Goal: Task Accomplishment & Management: Manage account settings

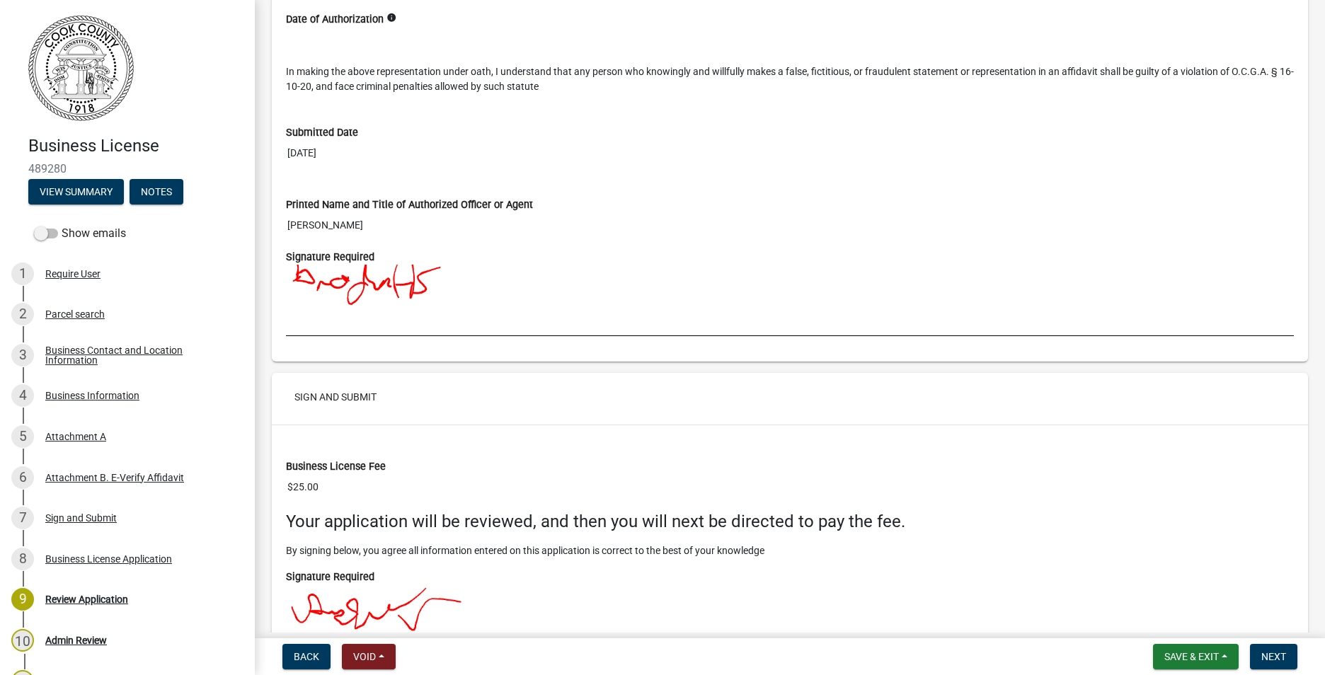
scroll to position [3607, 0]
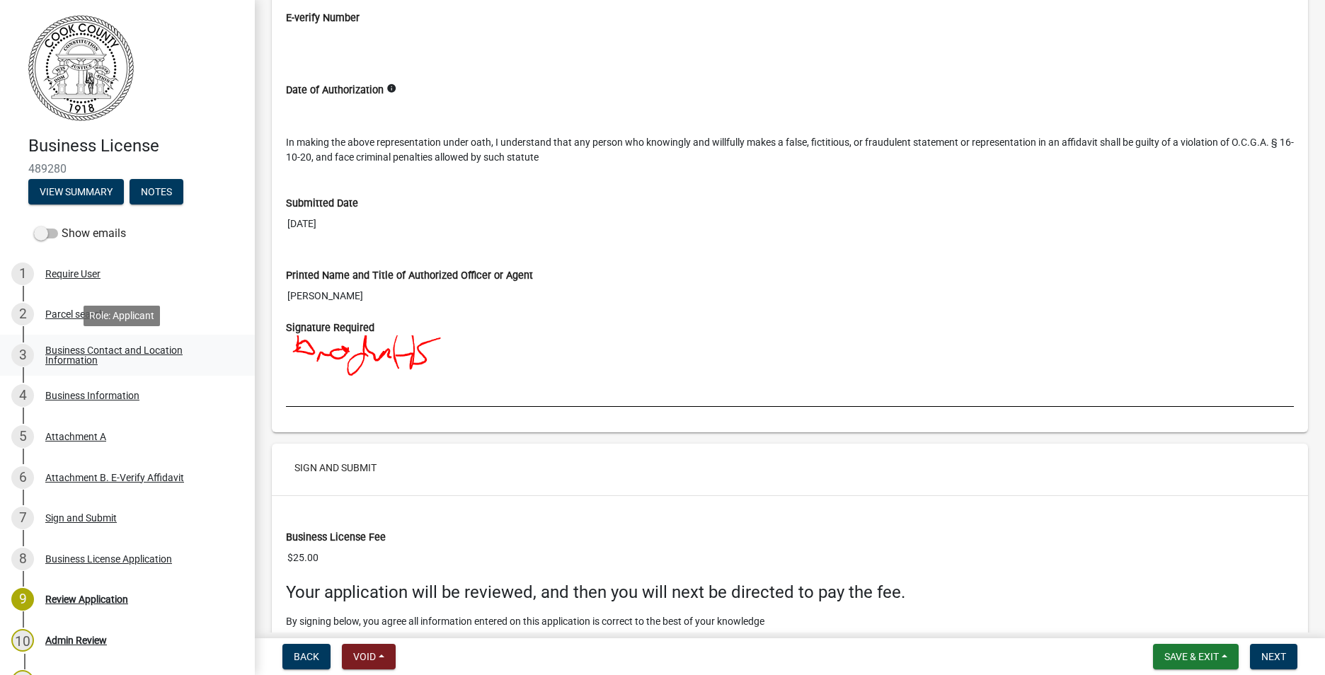
click at [88, 347] on div "Business Contact and Location Information" at bounding box center [138, 355] width 187 height 20
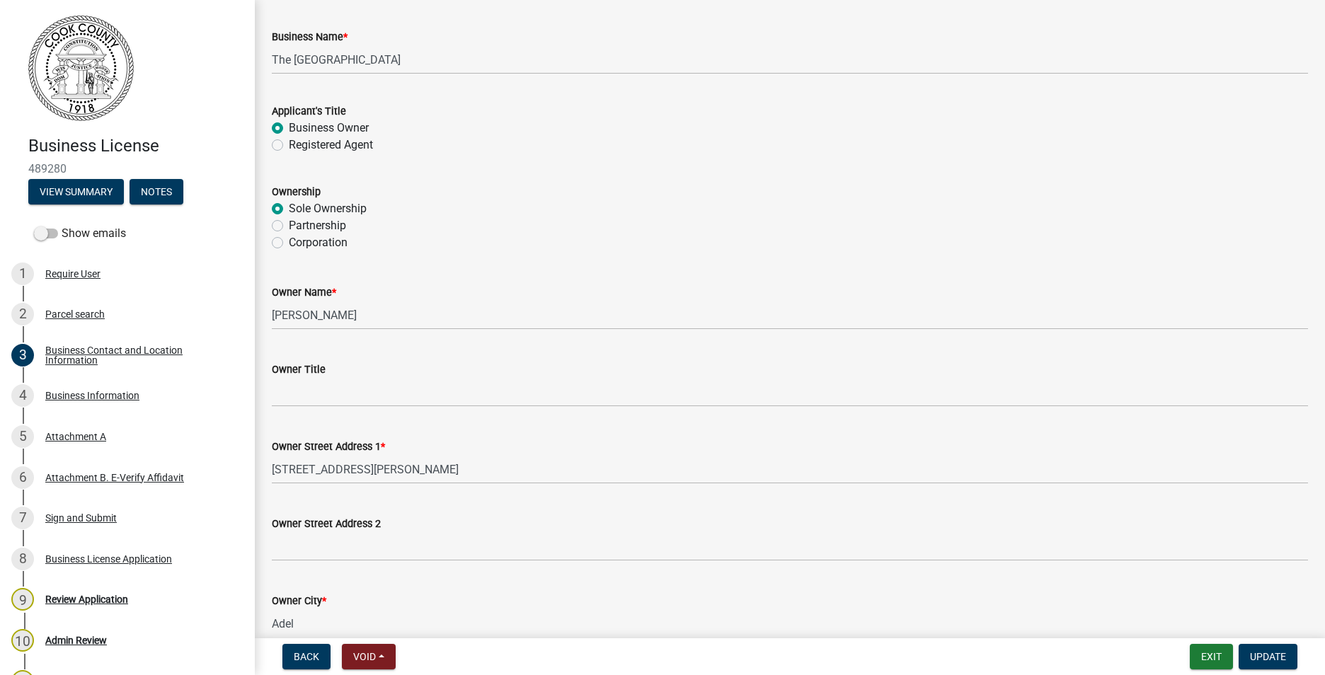
scroll to position [0, 0]
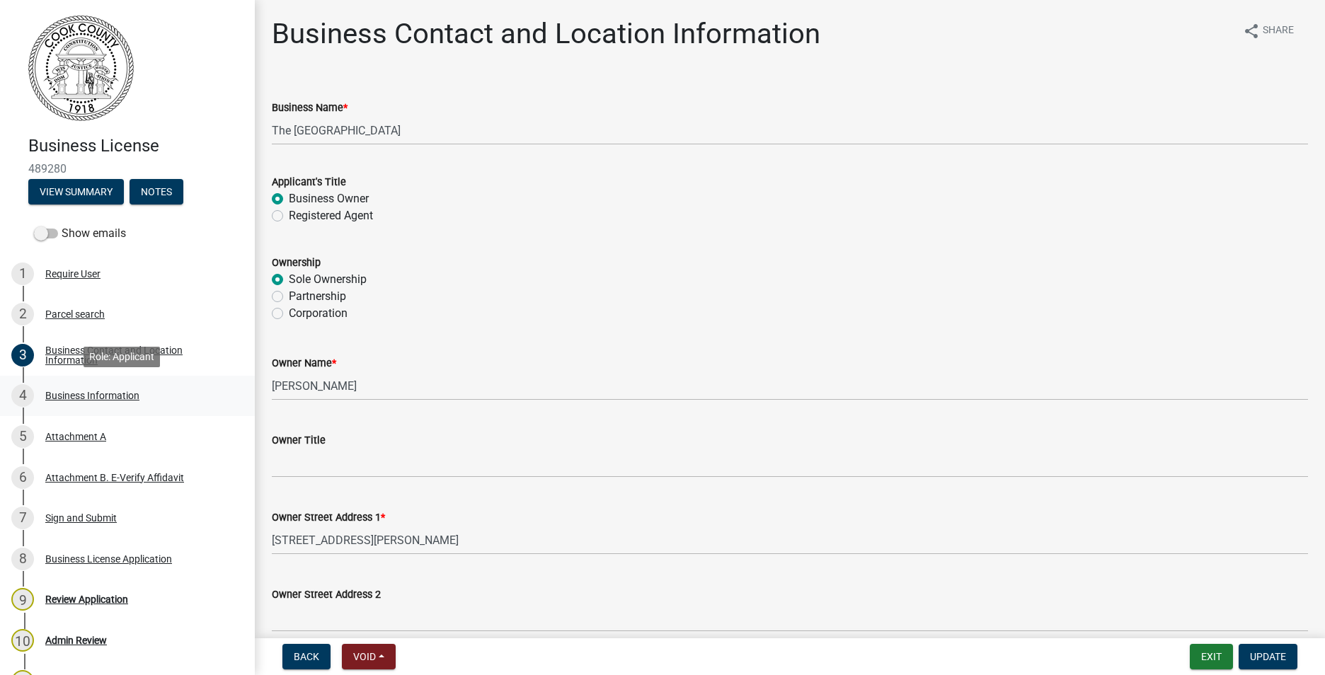
click at [88, 396] on div "Business Information" at bounding box center [92, 396] width 94 height 10
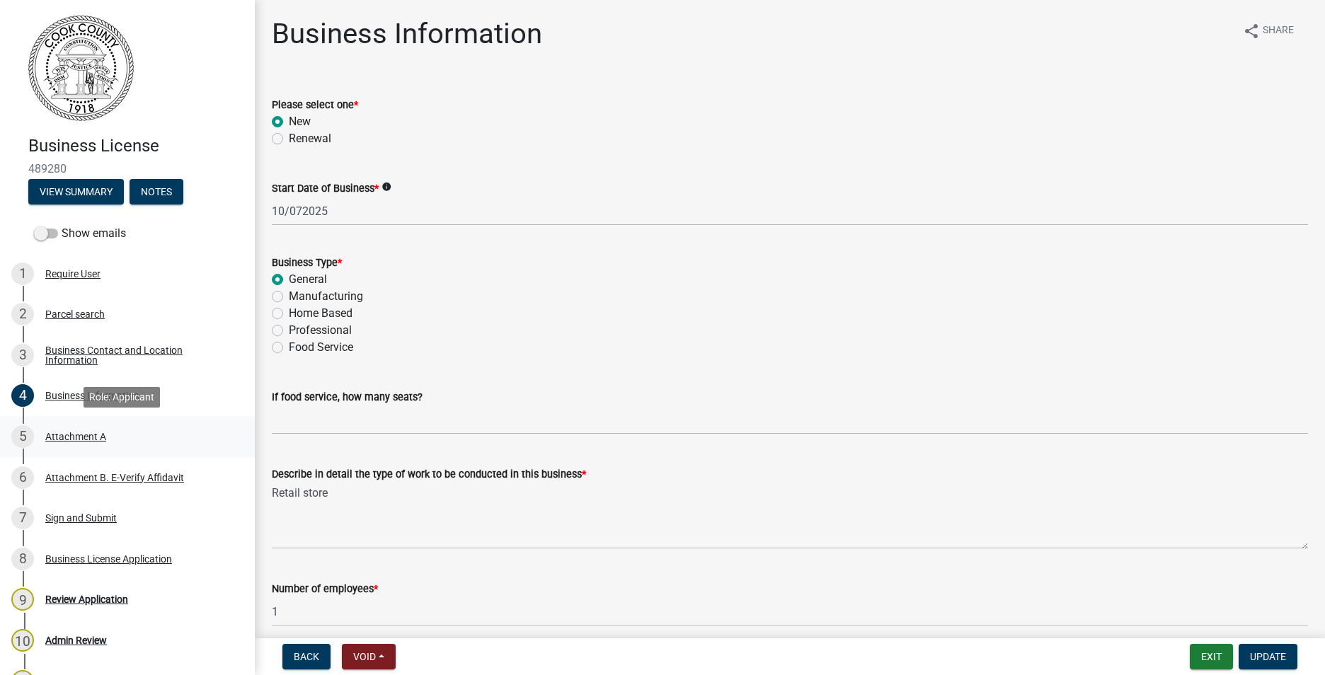
click at [81, 435] on div "Attachment A" at bounding box center [75, 437] width 61 height 10
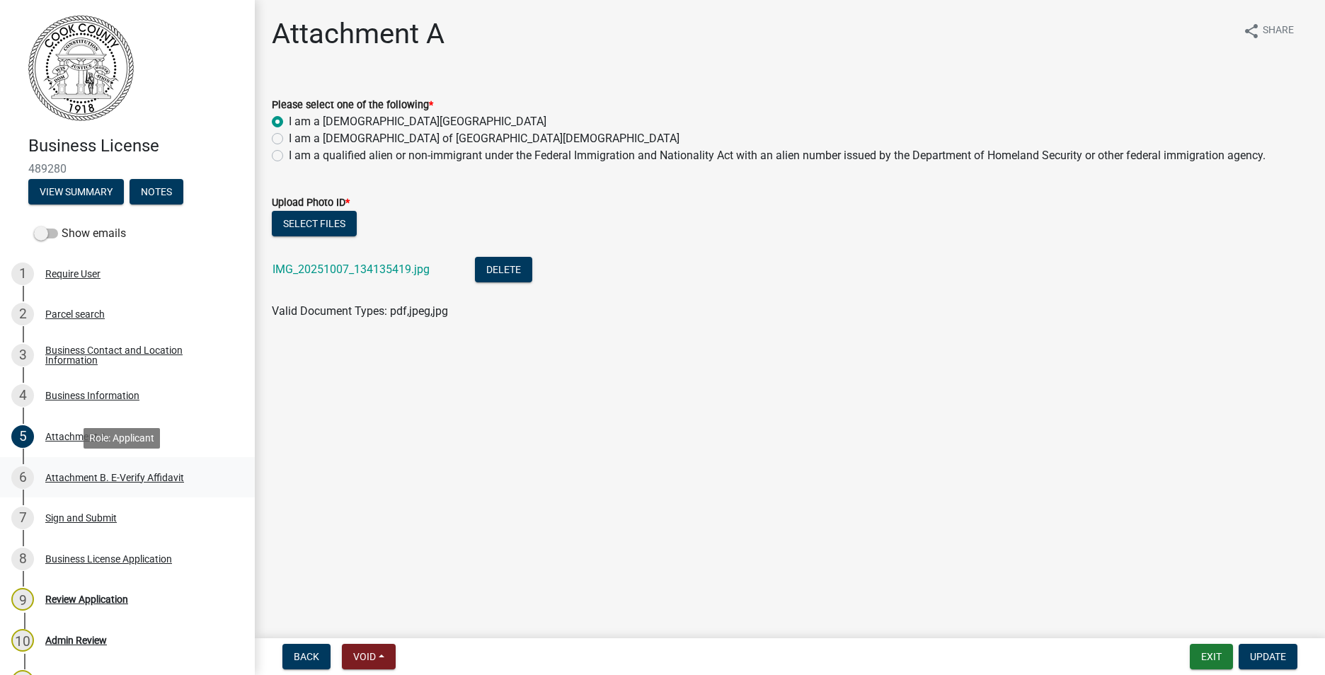
click at [86, 475] on div "Attachment B. E-Verify Affidavit" at bounding box center [114, 478] width 139 height 10
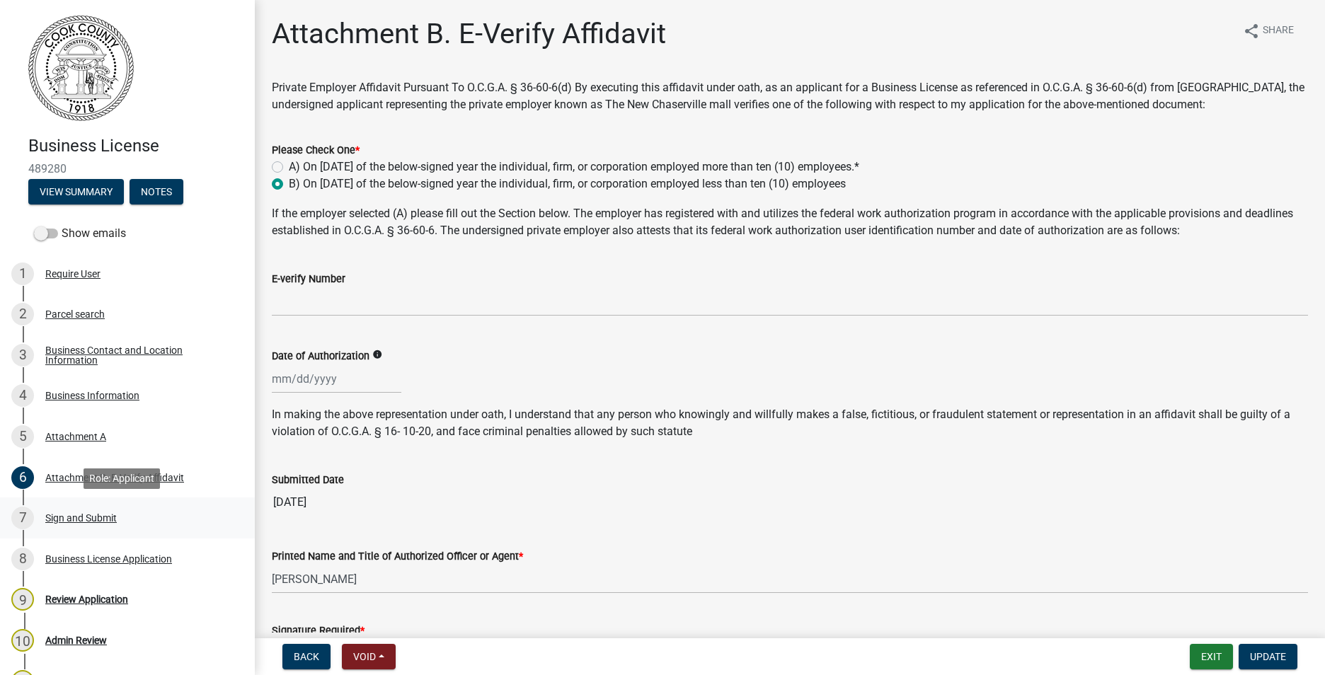
click at [71, 513] on div "Sign and Submit" at bounding box center [80, 518] width 71 height 10
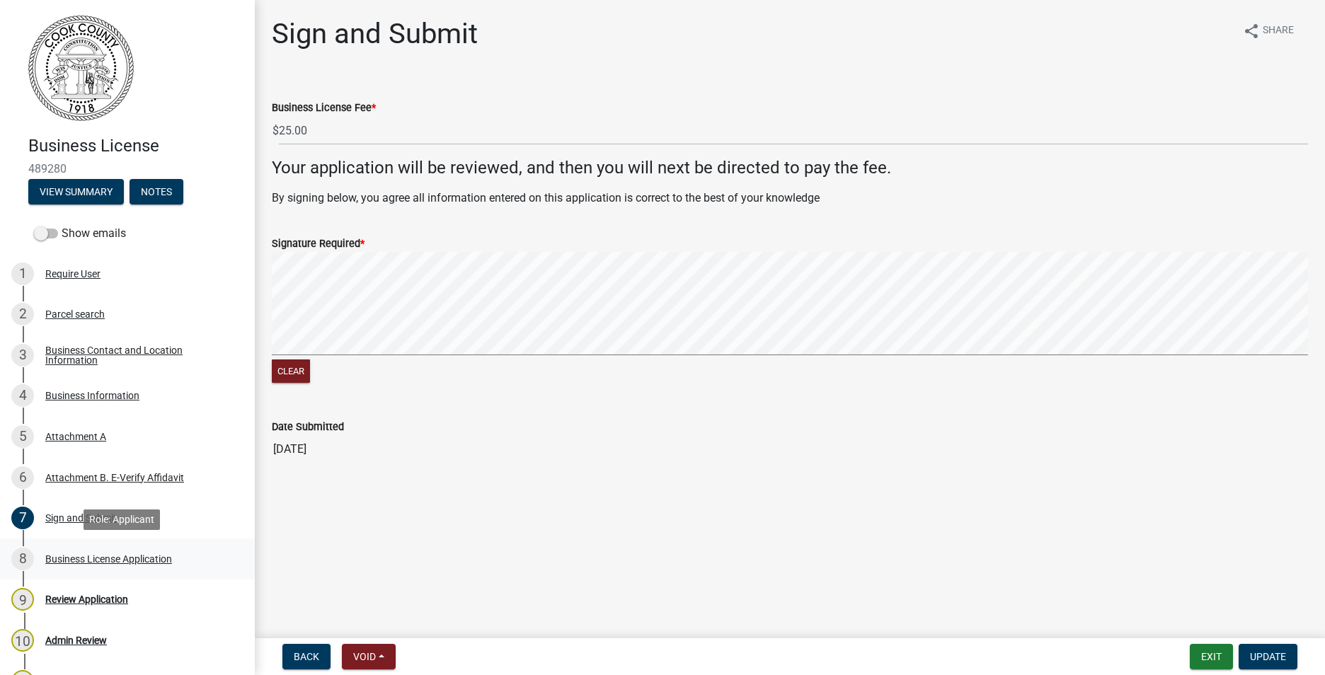
click at [80, 558] on div "Business License Application" at bounding box center [108, 559] width 127 height 10
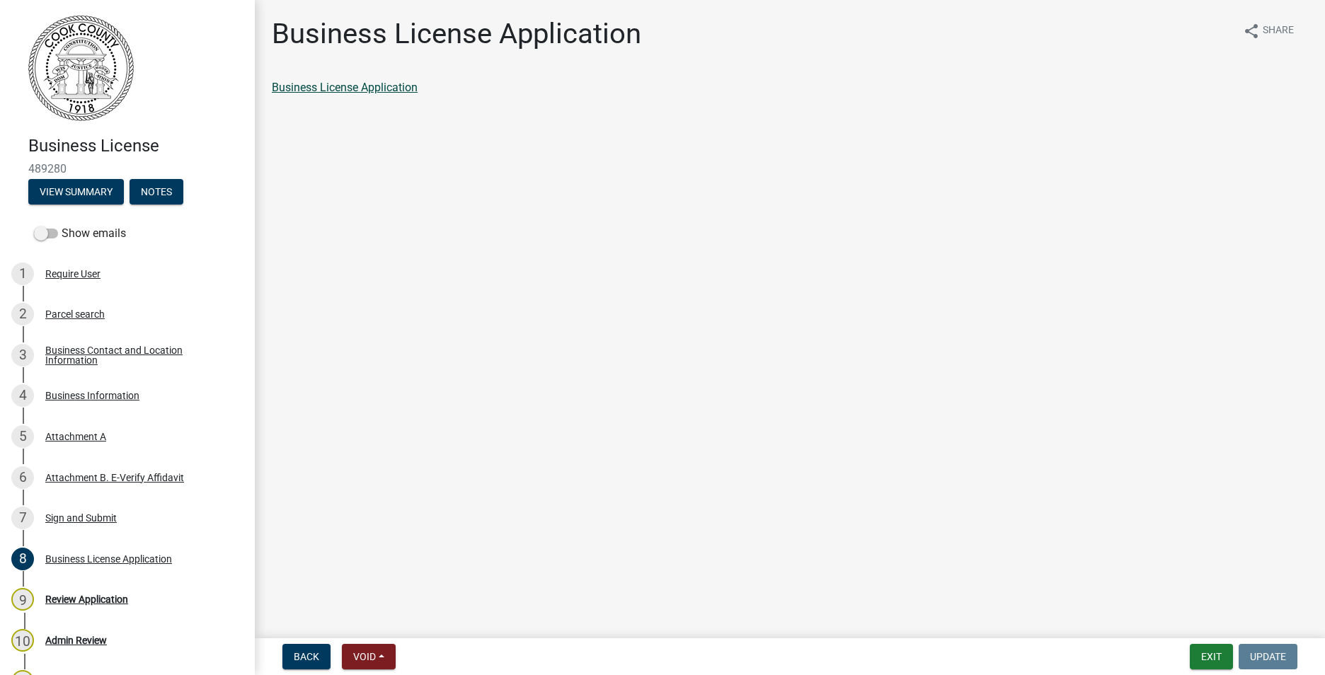
click at [347, 88] on link "Business License Application" at bounding box center [345, 87] width 146 height 13
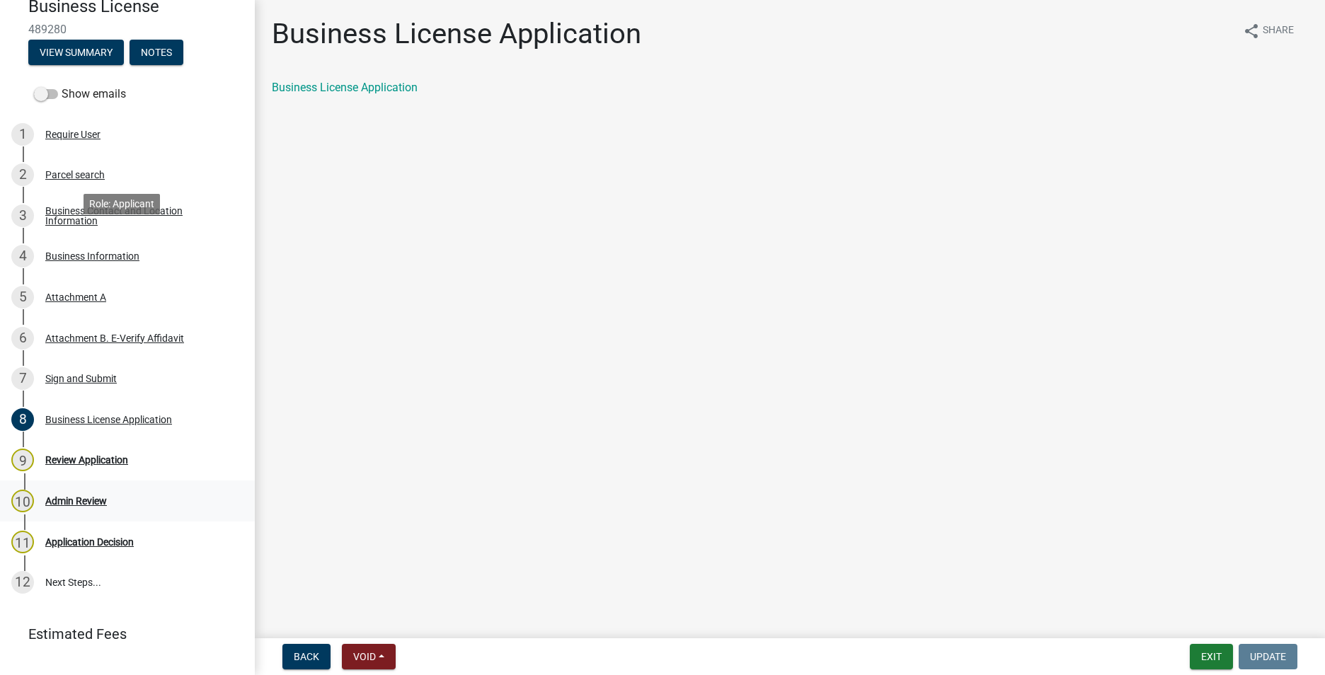
scroll to position [199, 0]
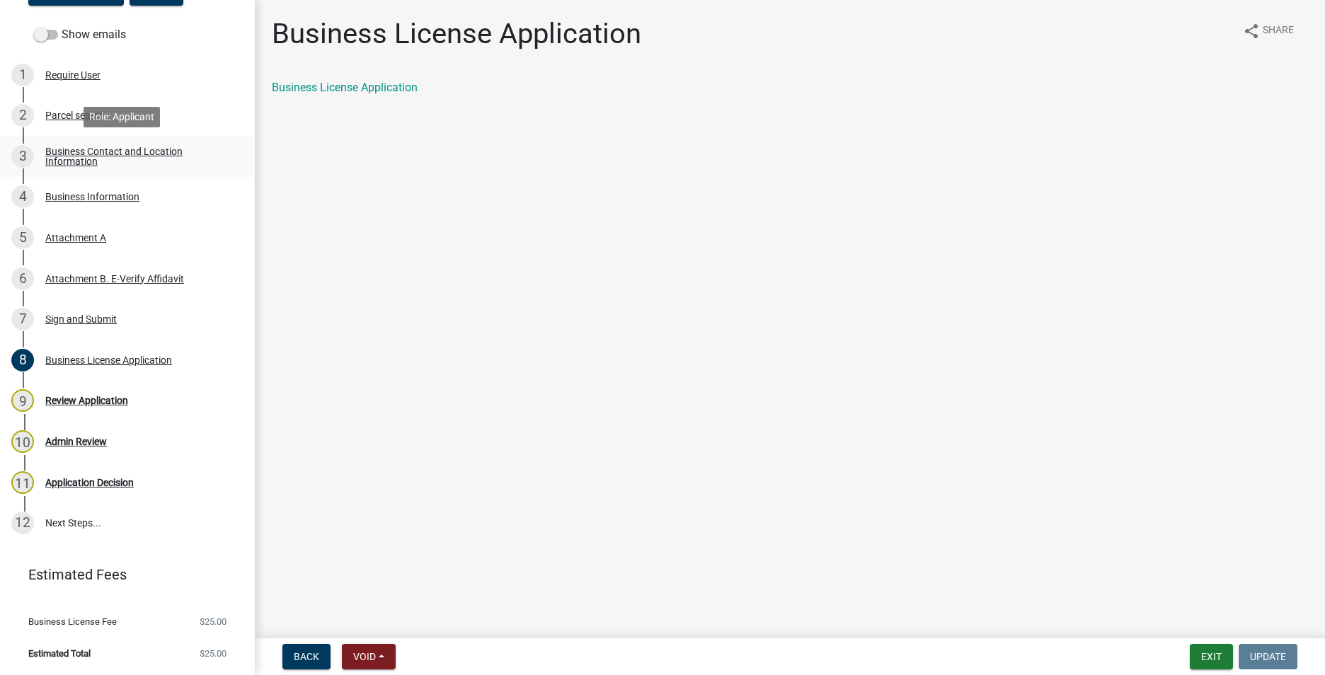
click at [93, 148] on div "Business Contact and Location Information" at bounding box center [138, 156] width 187 height 20
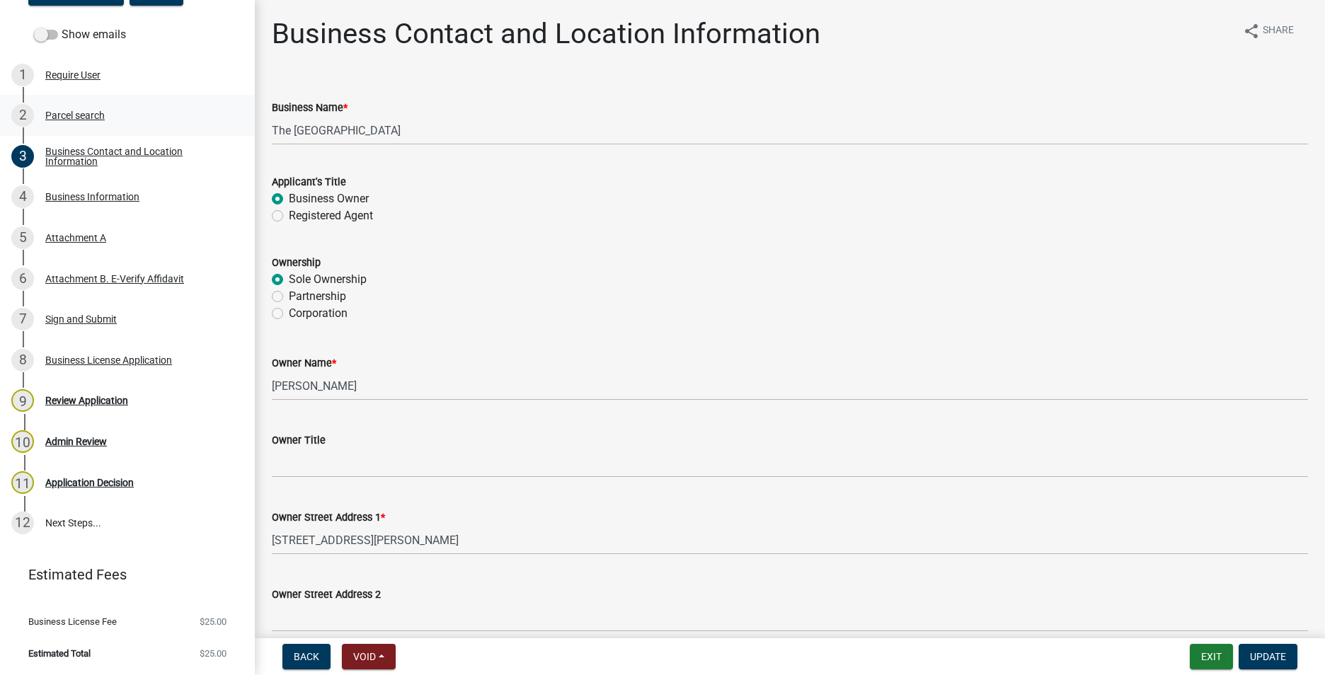
click at [64, 114] on div "Parcel search" at bounding box center [74, 115] width 59 height 10
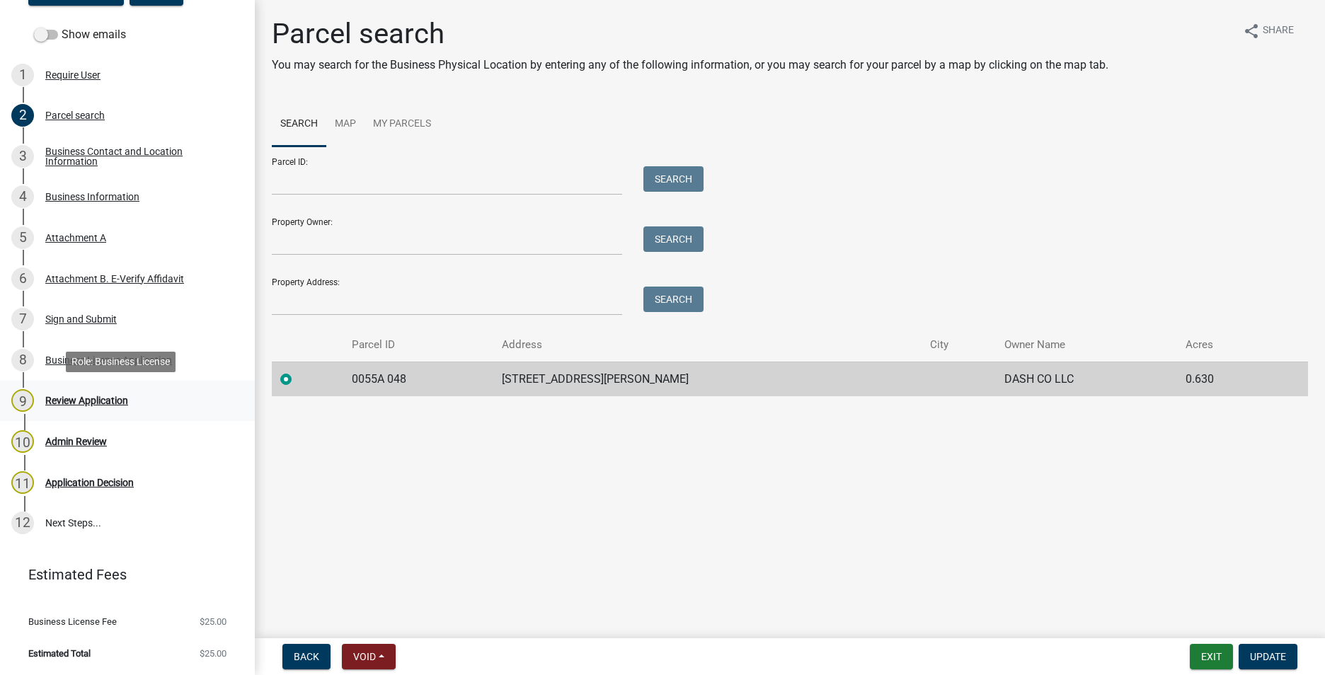
click at [90, 396] on div "Review Application" at bounding box center [86, 401] width 83 height 10
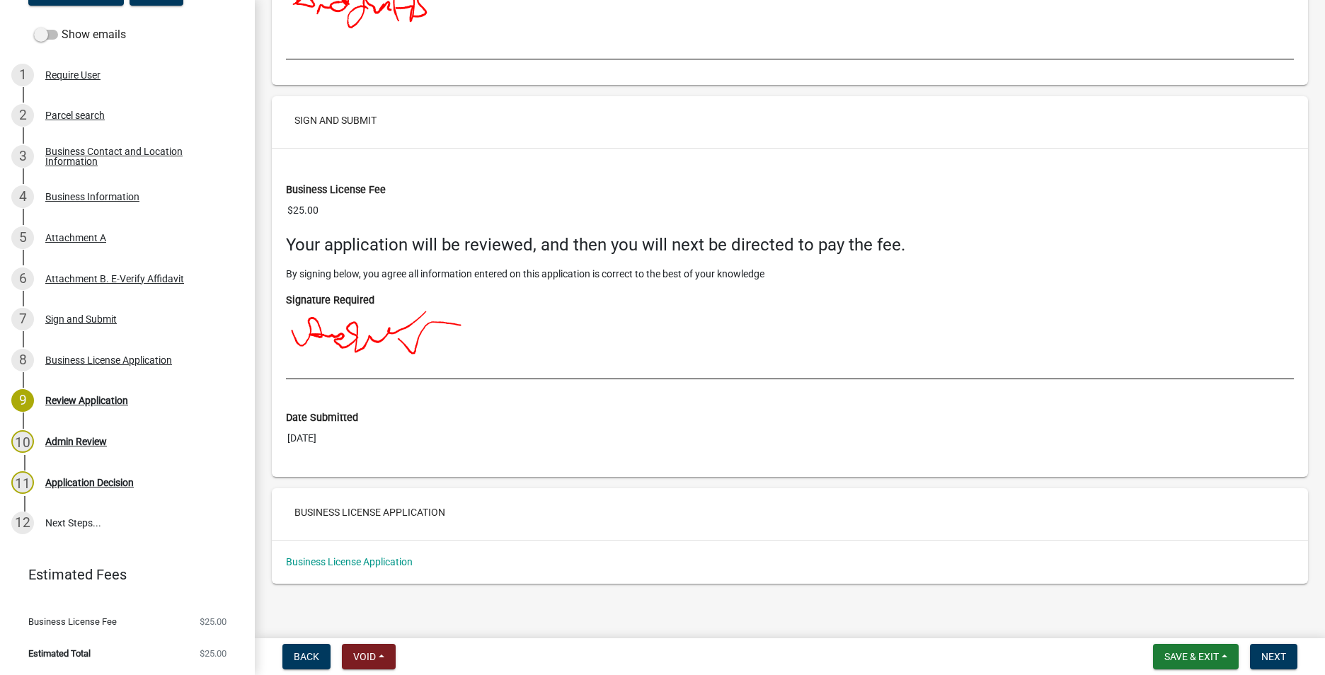
scroll to position [3961, 0]
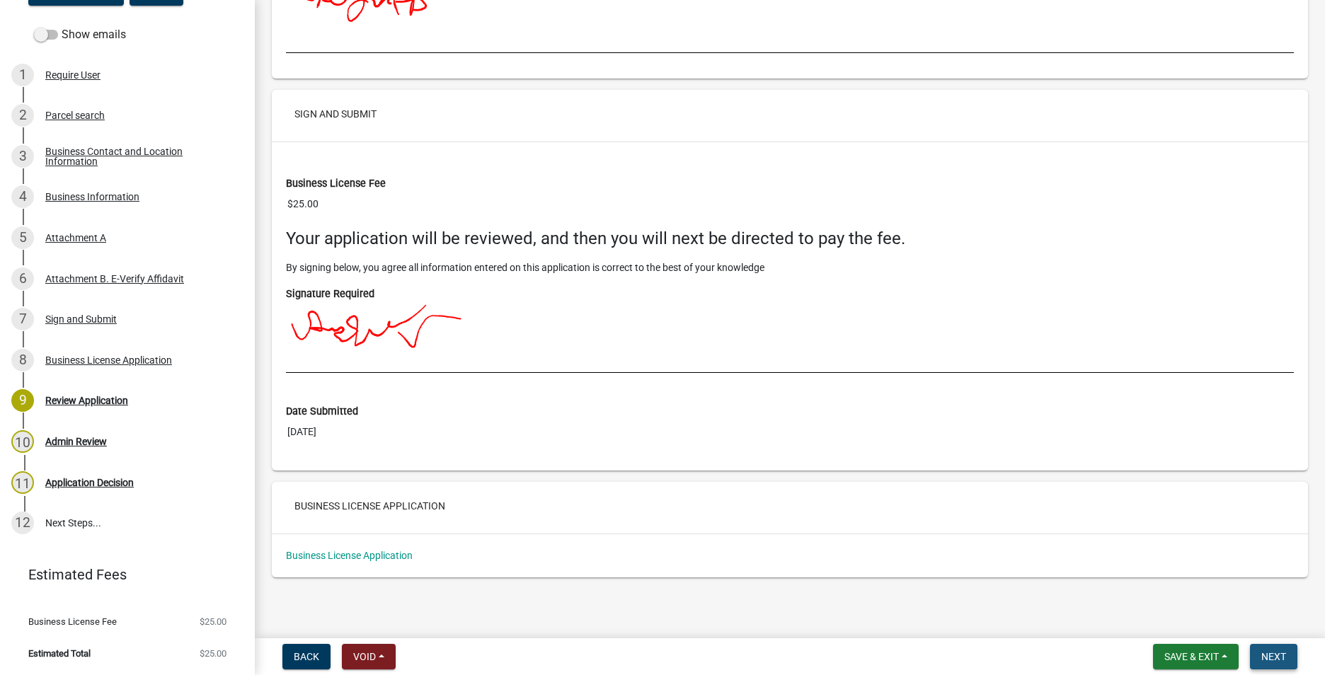
click at [1267, 655] on span "Next" at bounding box center [1273, 656] width 25 height 11
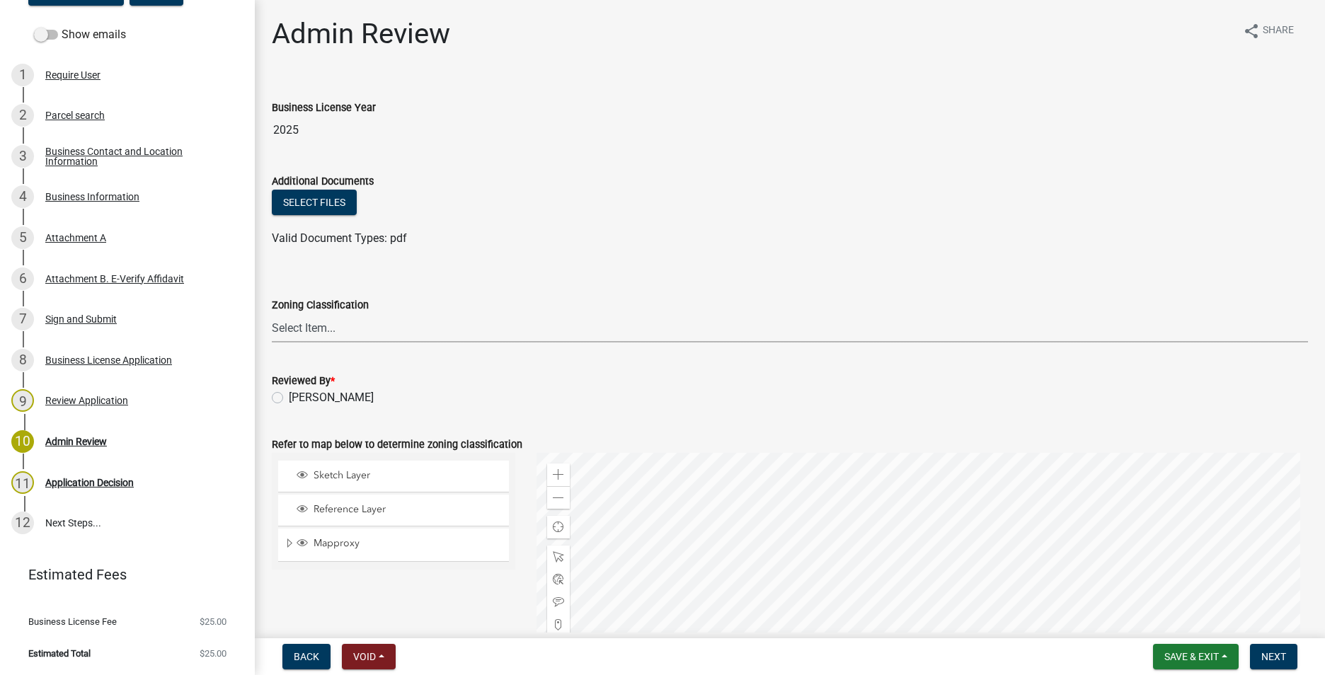
click at [342, 327] on select "Select Item... AG AU B1 CBD DC GB HI I MHP MR NC R1 R10 R10M R15 R1A R2 R22 R22…" at bounding box center [790, 327] width 1036 height 29
click at [219, 393] on div "9 Review Application" at bounding box center [121, 400] width 221 height 23
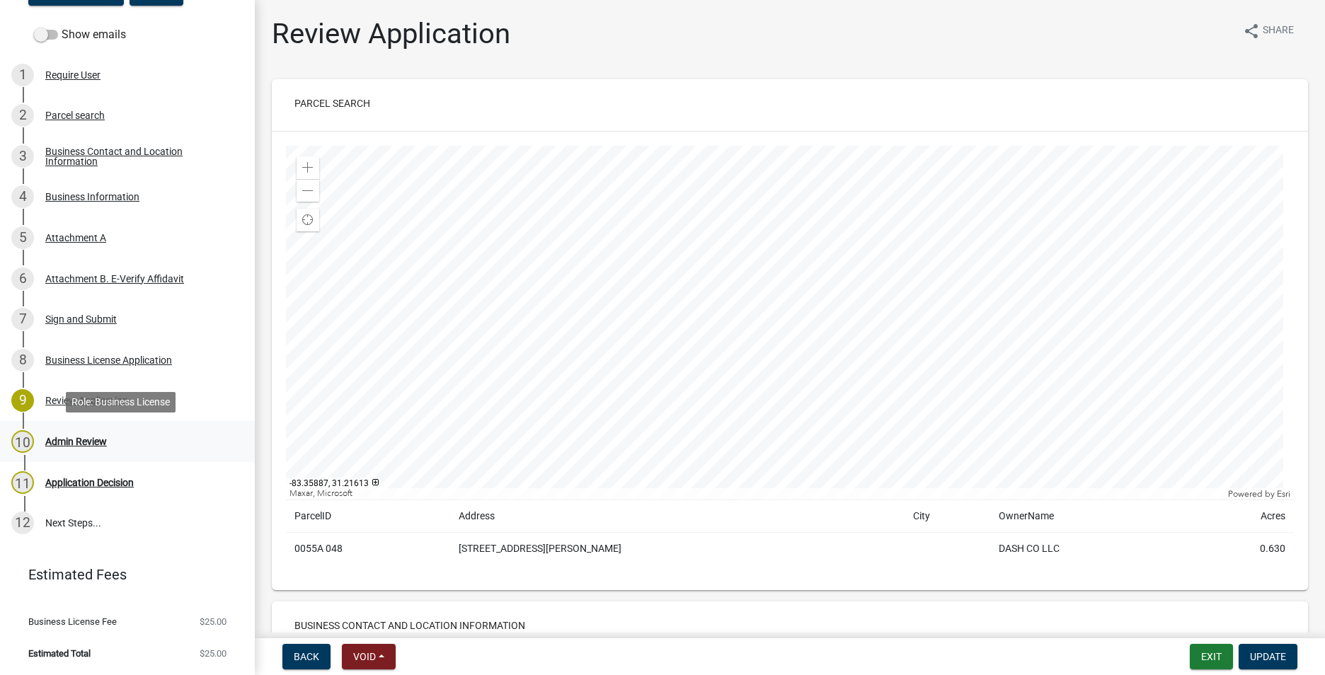
click at [83, 439] on div "Admin Review" at bounding box center [76, 442] width 62 height 10
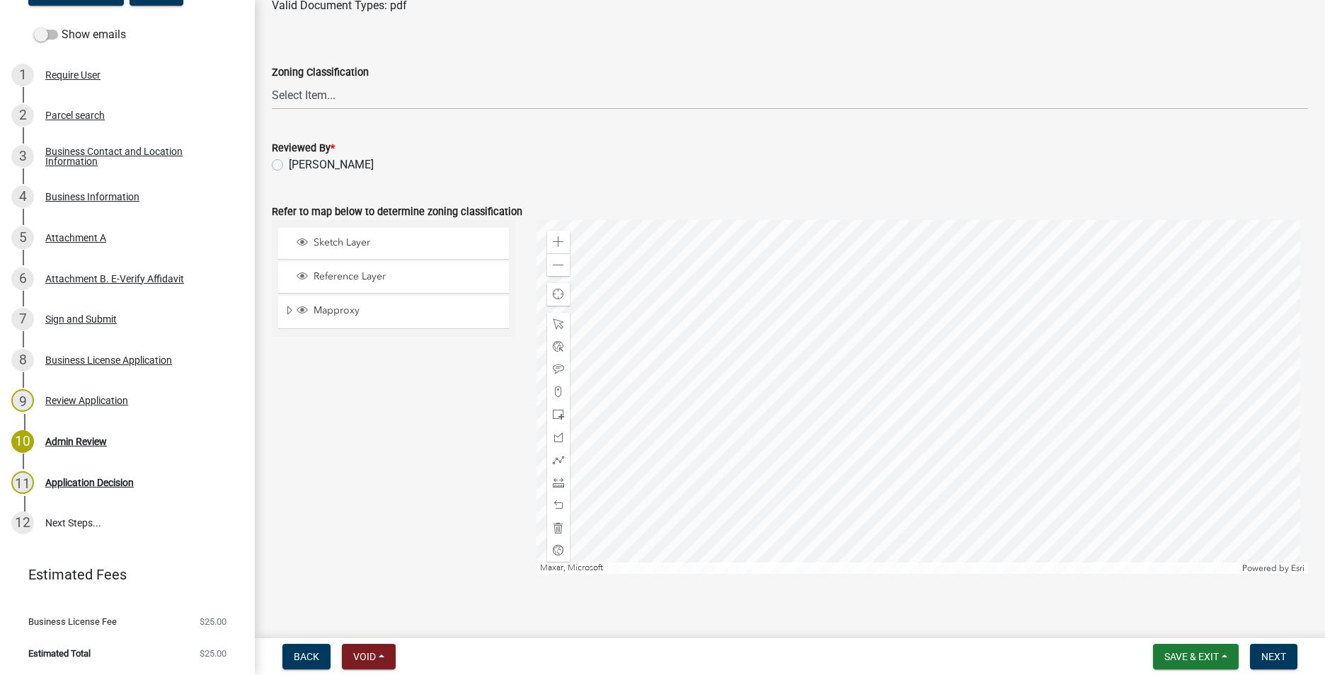
scroll to position [242, 0]
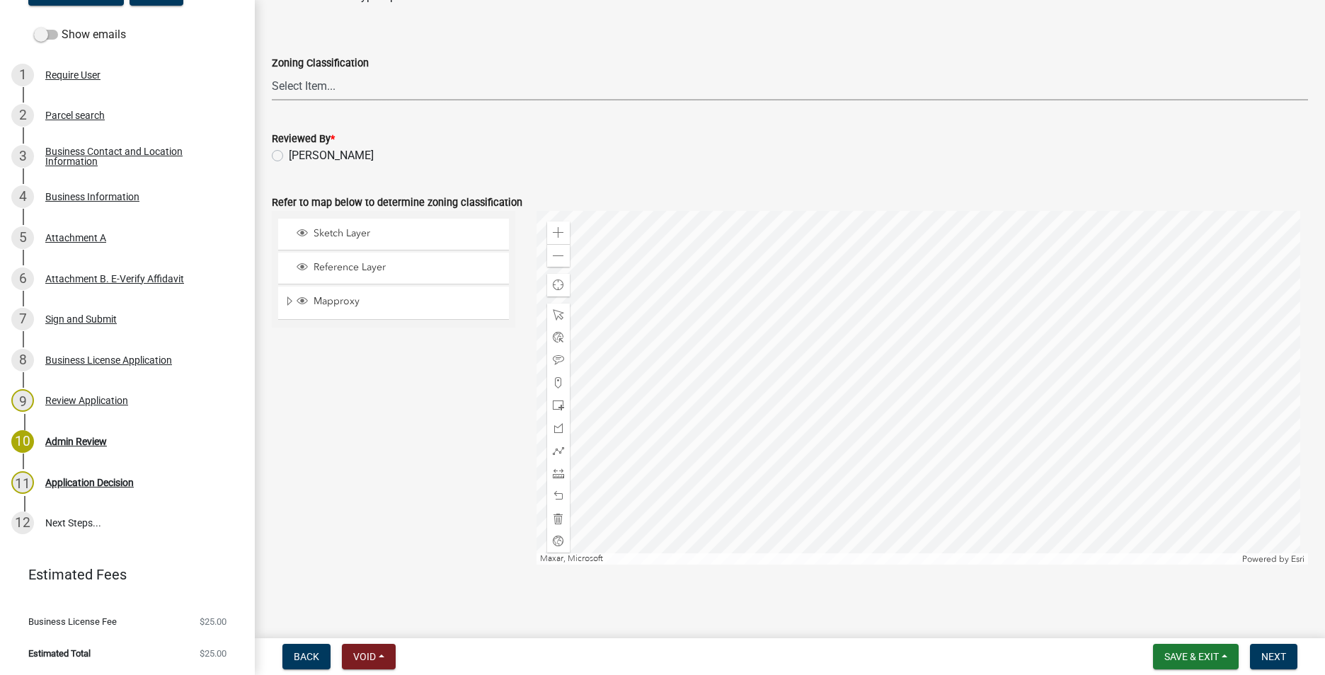
click at [340, 93] on select "Select Item... AG AU B1 CBD DC GB HI I MHP MR NC R1 R10 R10M R15 R1A R2 R22 R22…" at bounding box center [790, 85] width 1036 height 29
click at [272, 71] on select "Select Item... AG AU B1 CBD DC GB HI I MHP MR NC R1 R10 R10M R15 R1A R2 R22 R22…" at bounding box center [790, 85] width 1036 height 29
select select "e68d3064-bcba-4f5f-be21-257b5306a872"
click at [289, 158] on label "[PERSON_NAME]" at bounding box center [331, 155] width 85 height 17
click at [289, 156] on input "[PERSON_NAME]" at bounding box center [293, 151] width 9 height 9
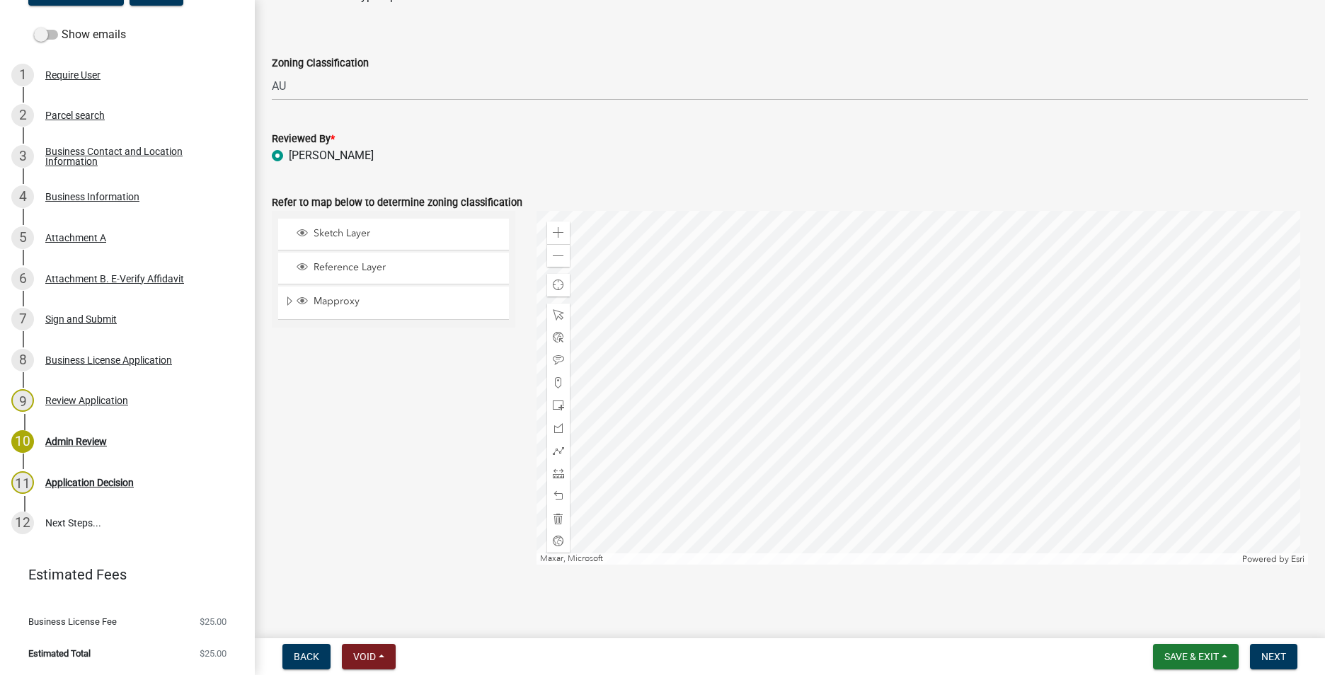
radio input "true"
click at [1274, 658] on span "Next" at bounding box center [1273, 656] width 25 height 11
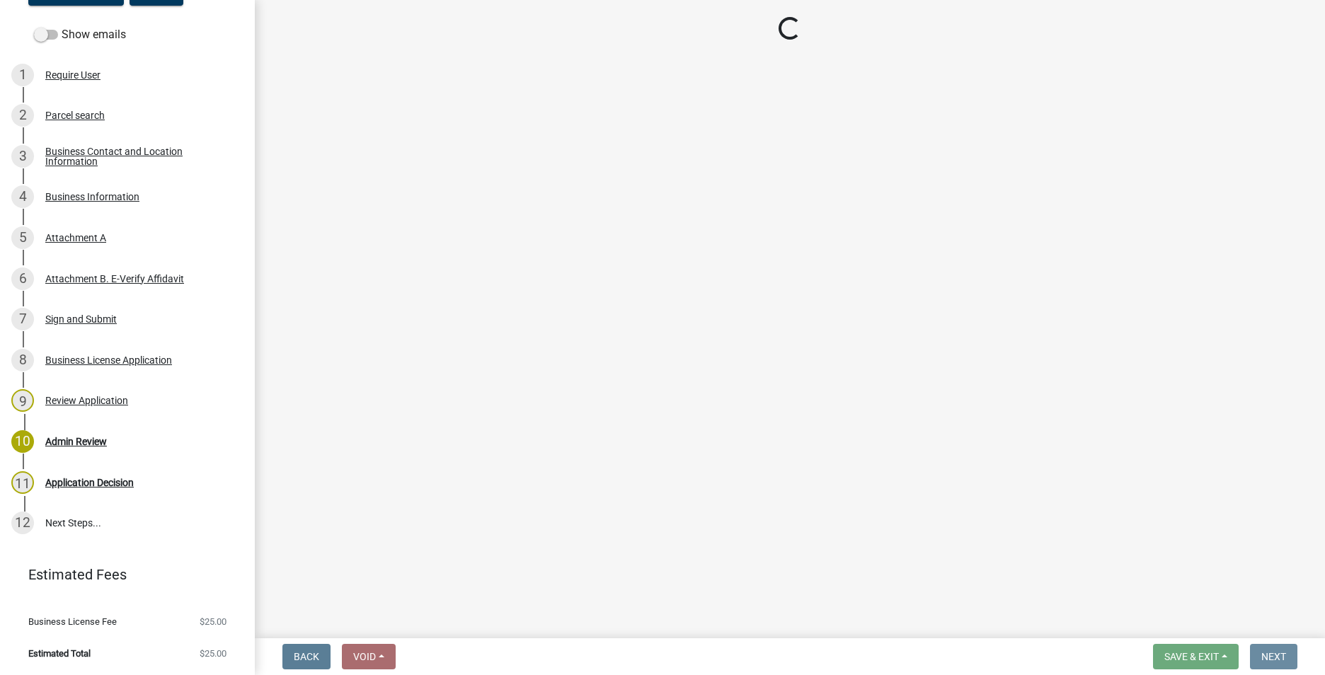
scroll to position [0, 0]
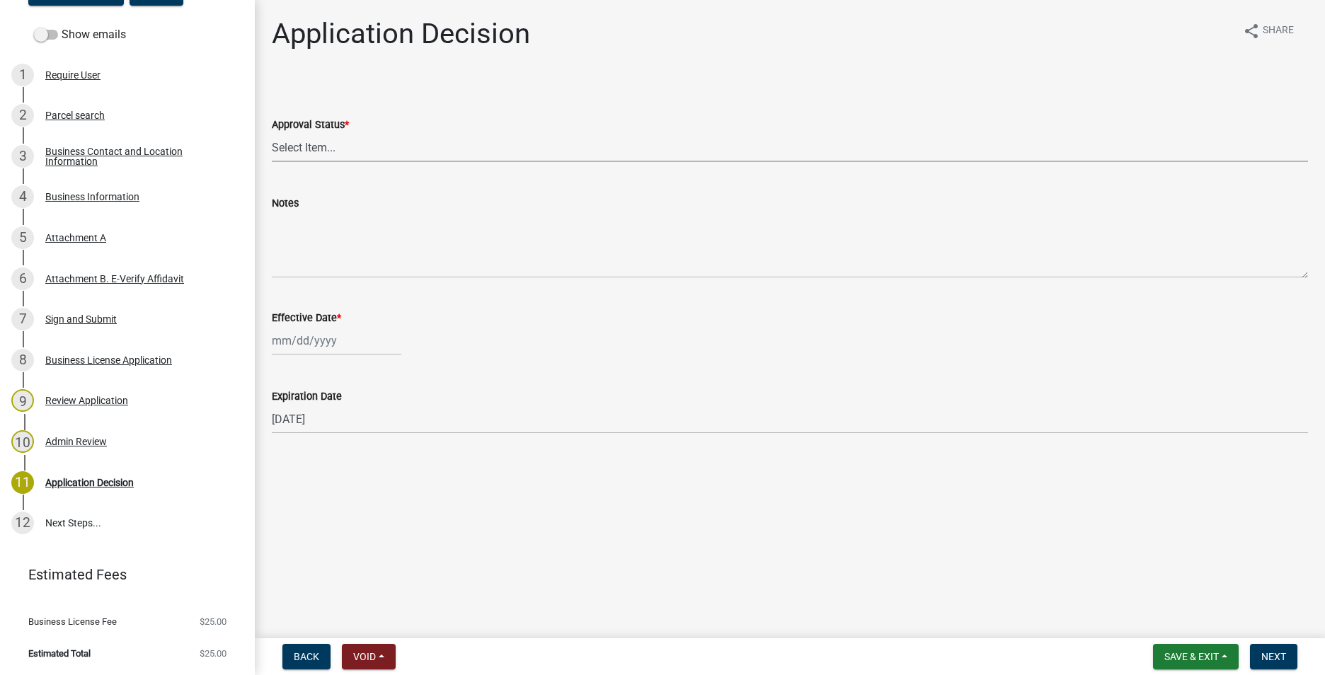
click at [330, 144] on select "Select Item... Approved Denied" at bounding box center [790, 147] width 1036 height 29
click at [272, 133] on select "Select Item... Approved Denied" at bounding box center [790, 147] width 1036 height 29
select select "4b86b809-39dd-4c68-9f3d-fdb3e7050482"
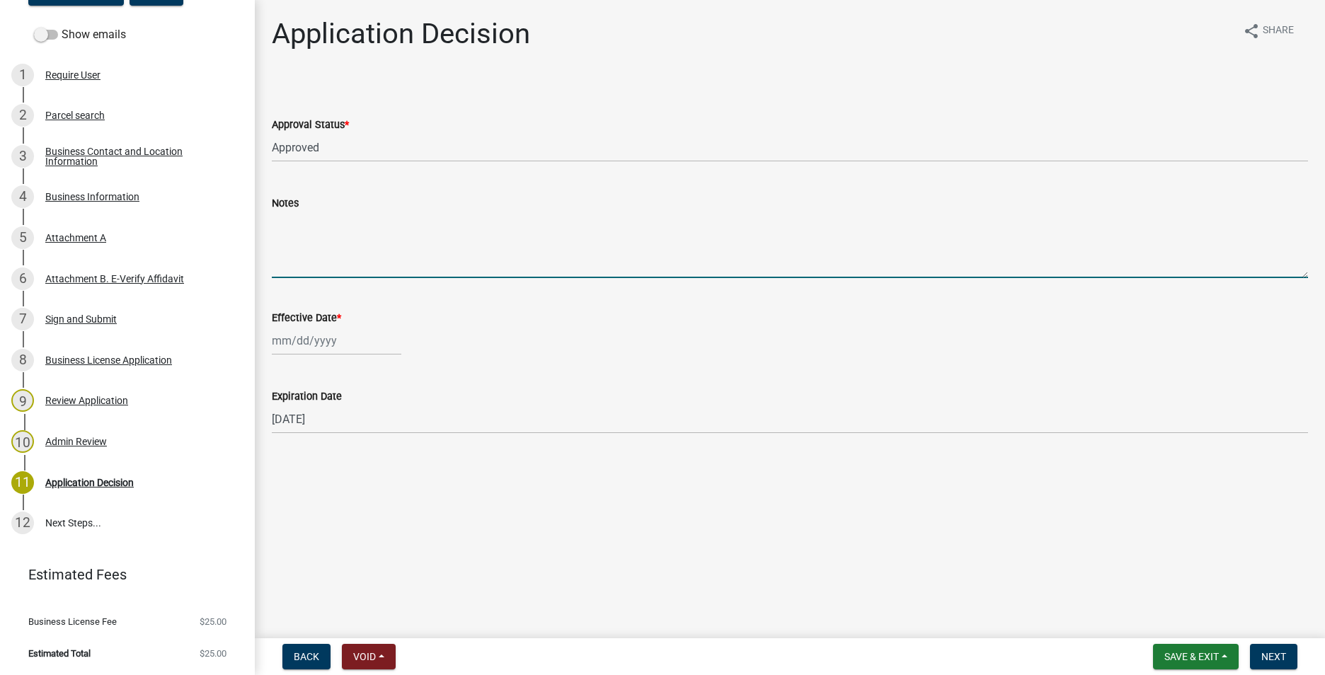
click at [301, 257] on textarea "Notes" at bounding box center [790, 245] width 1036 height 67
type textarea "Property purchased from Dash Co, LLC"
select select "10"
select select "2025"
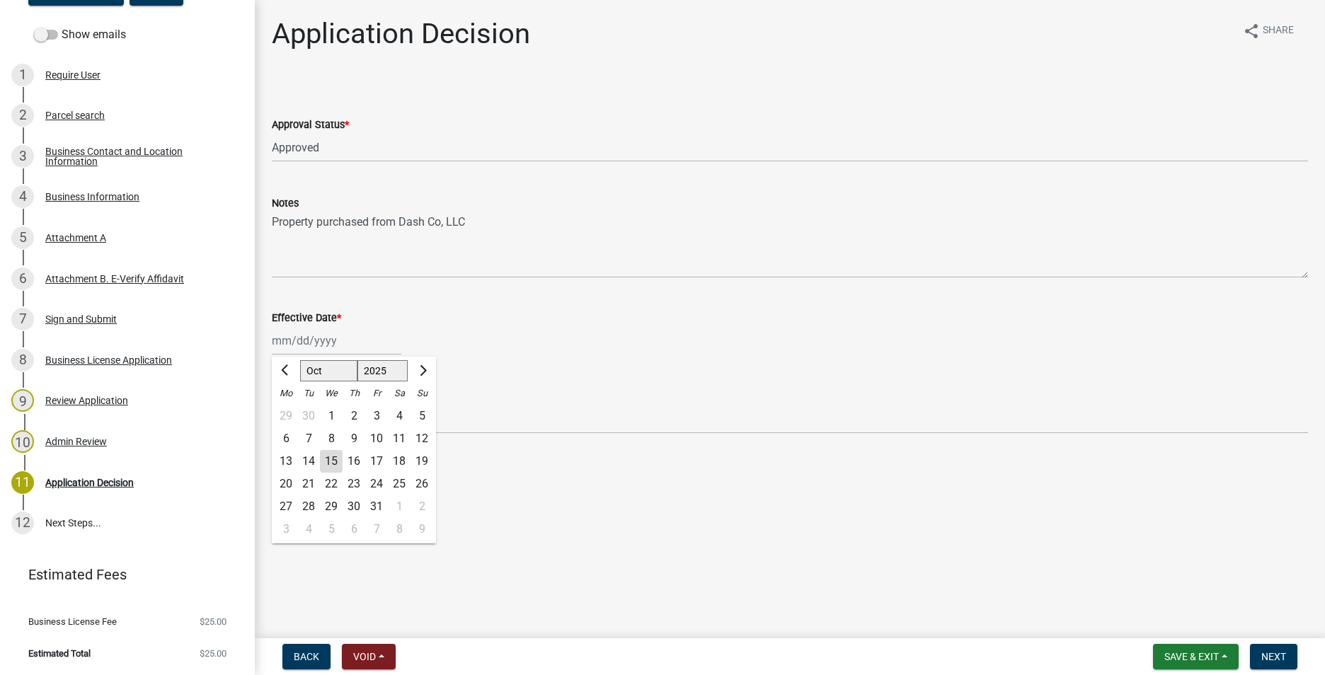
click at [340, 342] on div "[PERSON_NAME] Feb Mar Apr [PERSON_NAME][DATE] Oct Nov [DATE] 1526 1527 1528 152…" at bounding box center [336, 340] width 129 height 29
click at [330, 466] on div "15" at bounding box center [331, 461] width 23 height 23
type input "[DATE]"
click at [1281, 657] on span "Next" at bounding box center [1273, 656] width 25 height 11
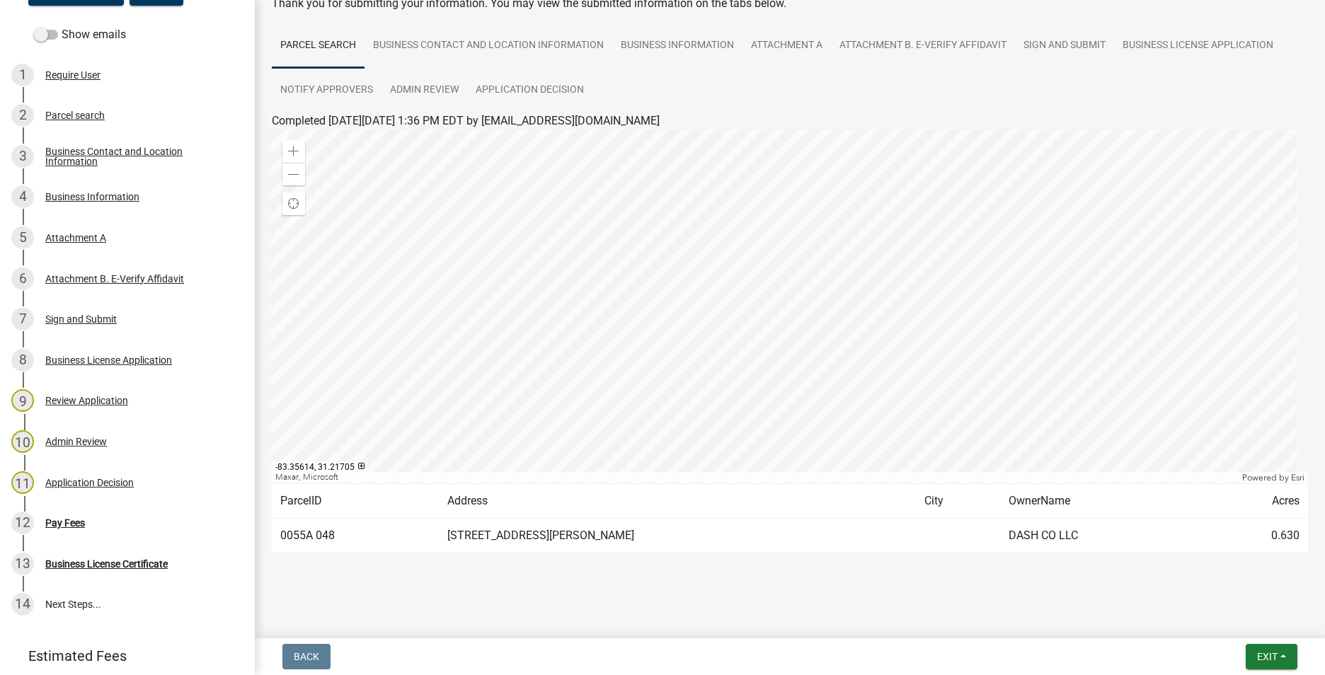
scroll to position [88, 0]
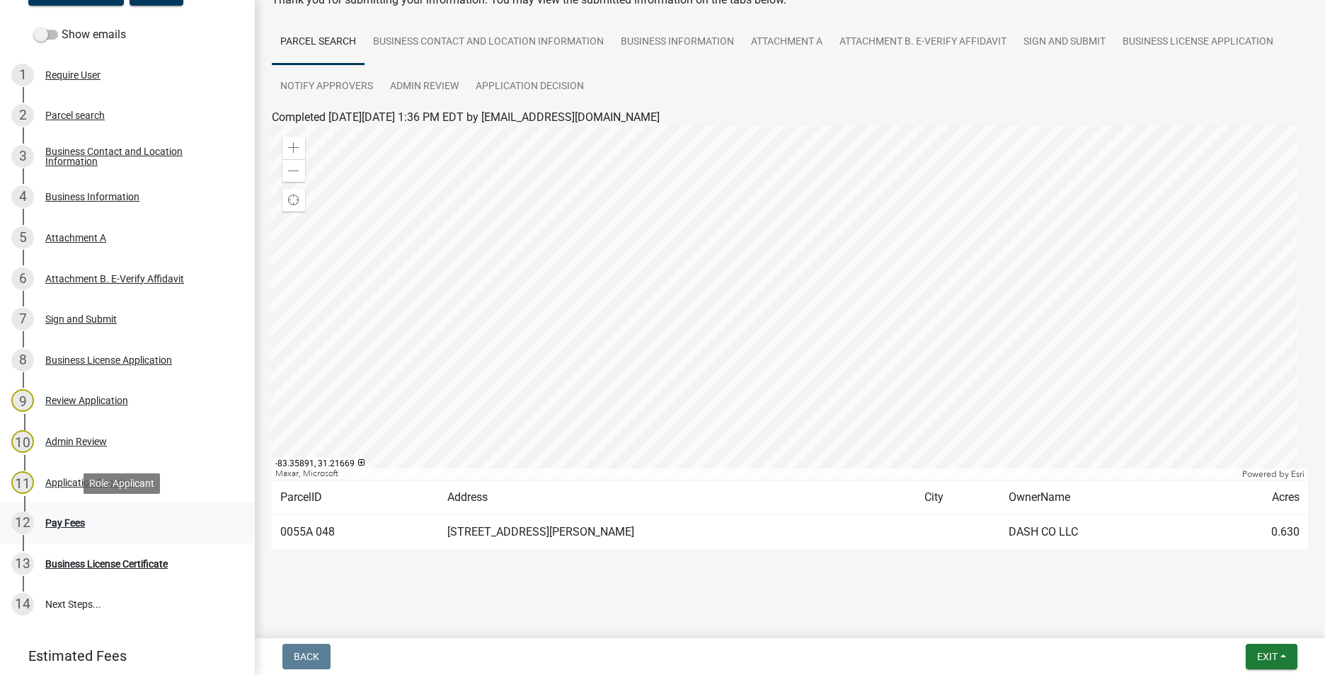
click at [67, 518] on div "Pay Fees" at bounding box center [65, 523] width 40 height 10
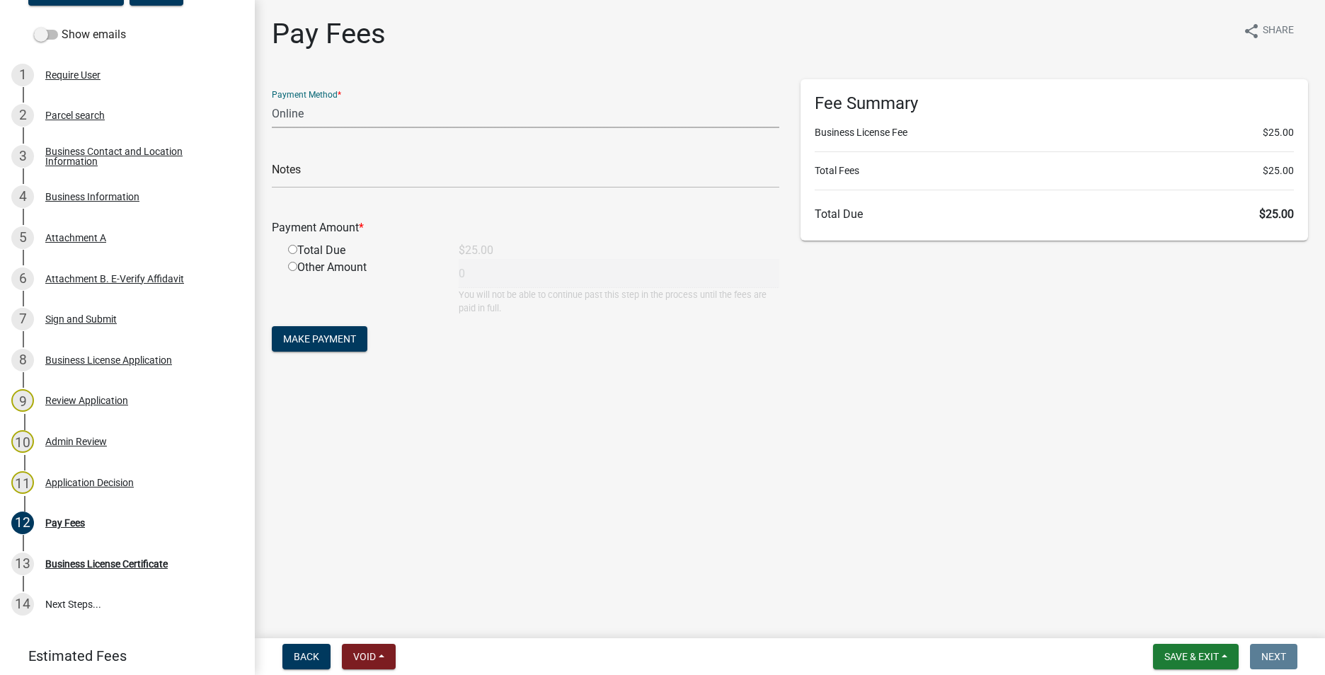
click at [324, 118] on select "Credit Card POS Check Cash Online" at bounding box center [525, 113] width 507 height 29
select select "2: 1"
click at [272, 99] on select "Credit Card POS Check Cash Online" at bounding box center [525, 113] width 507 height 29
click at [290, 246] on input "radio" at bounding box center [292, 249] width 9 height 9
radio input "true"
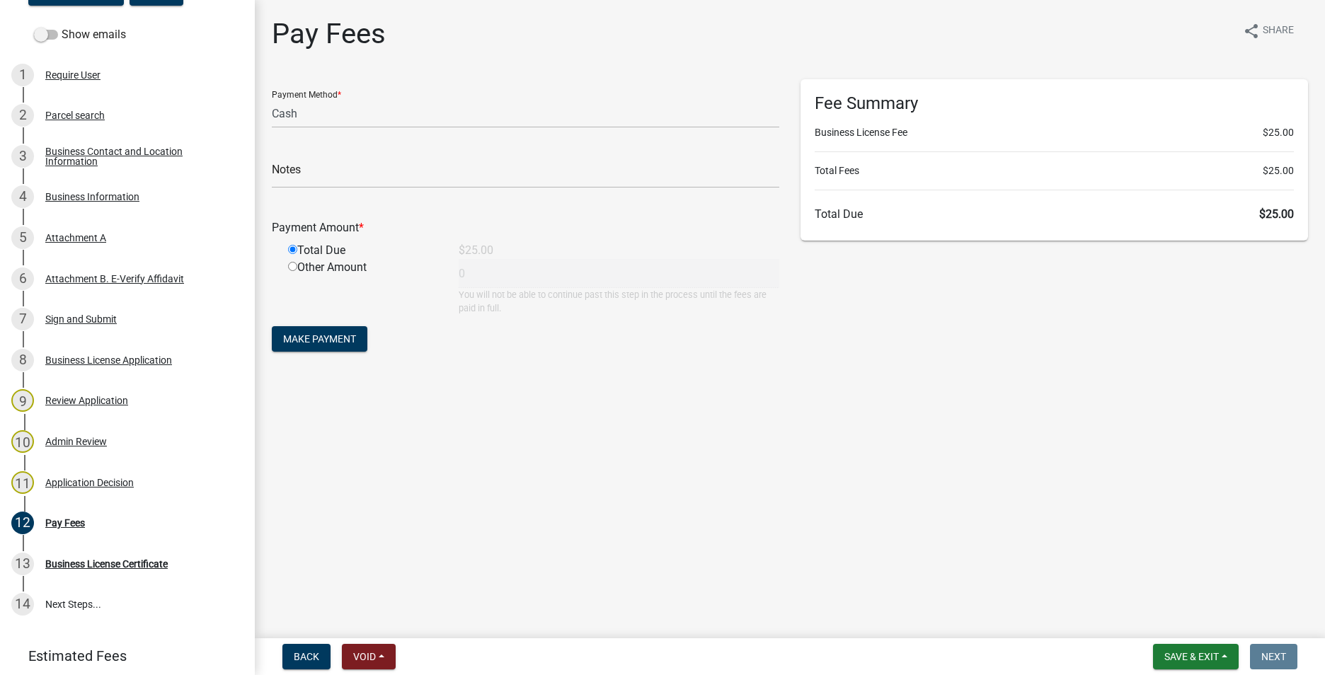
type input "25"
click at [350, 344] on span "Make Payment" at bounding box center [319, 338] width 73 height 11
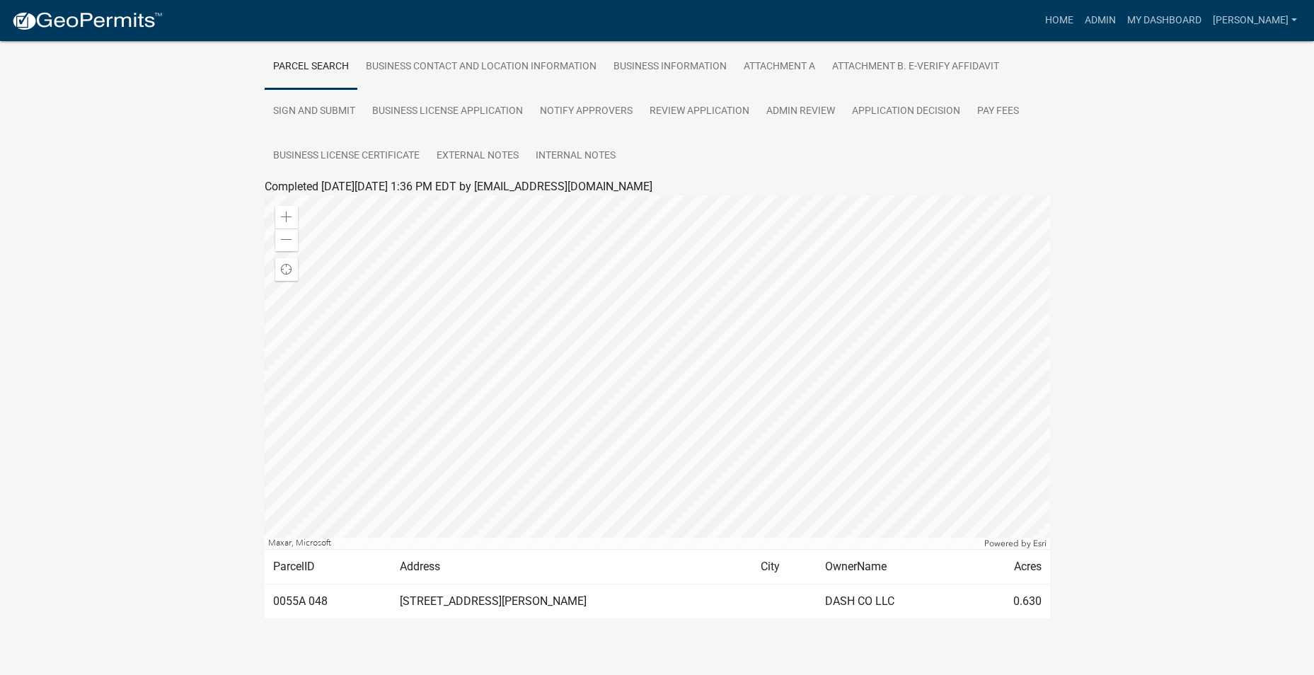
scroll to position [279, 0]
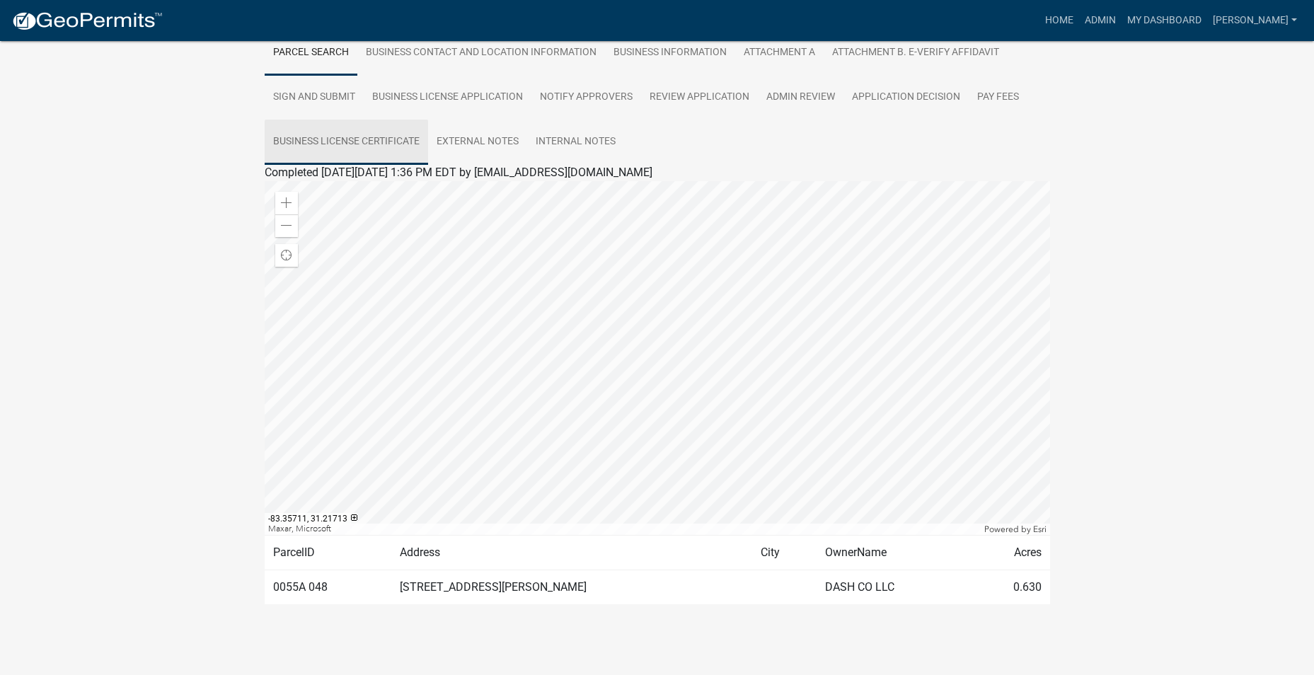
click at [354, 142] on link "Business License Certificate" at bounding box center [346, 142] width 163 height 45
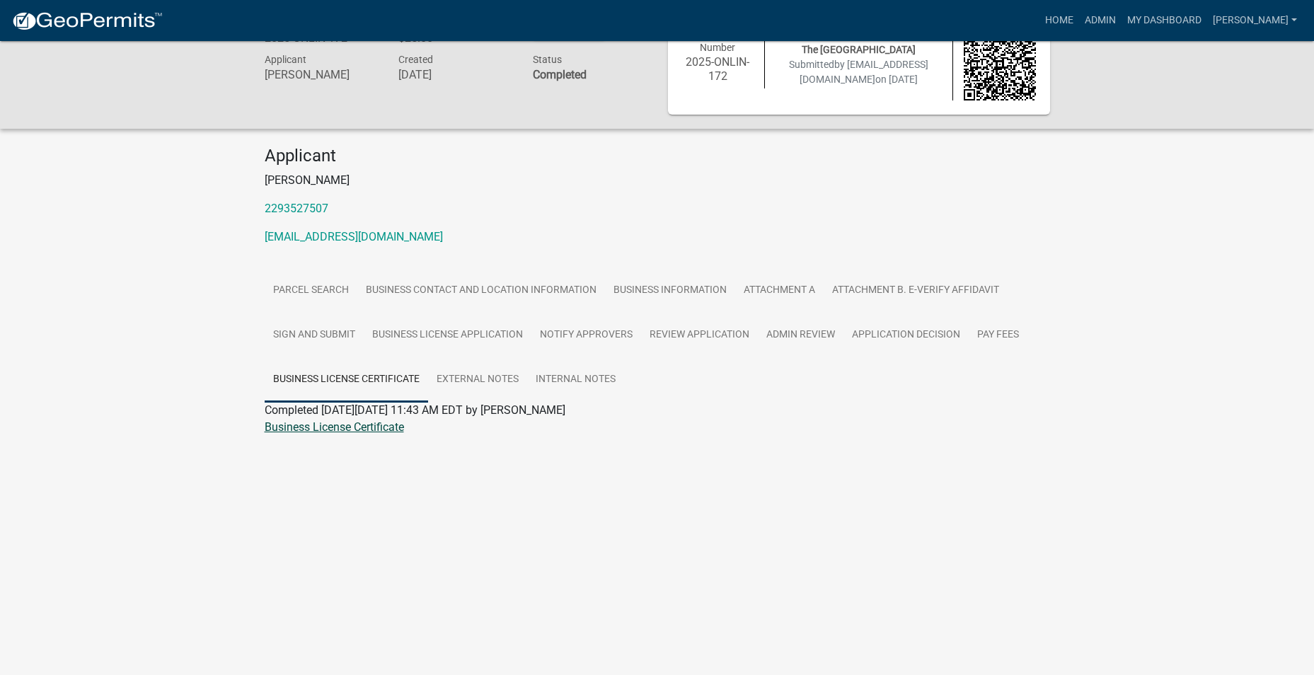
click at [337, 432] on link "Business License Certificate" at bounding box center [334, 426] width 139 height 13
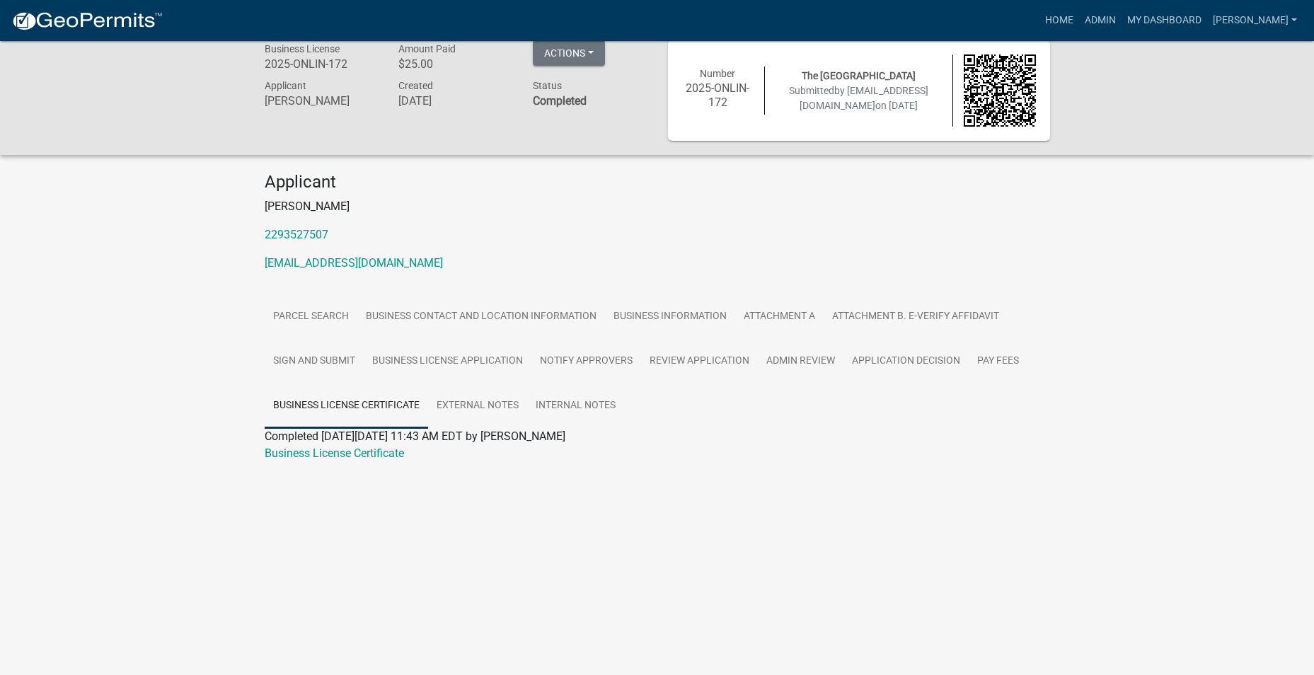
scroll to position [0, 0]
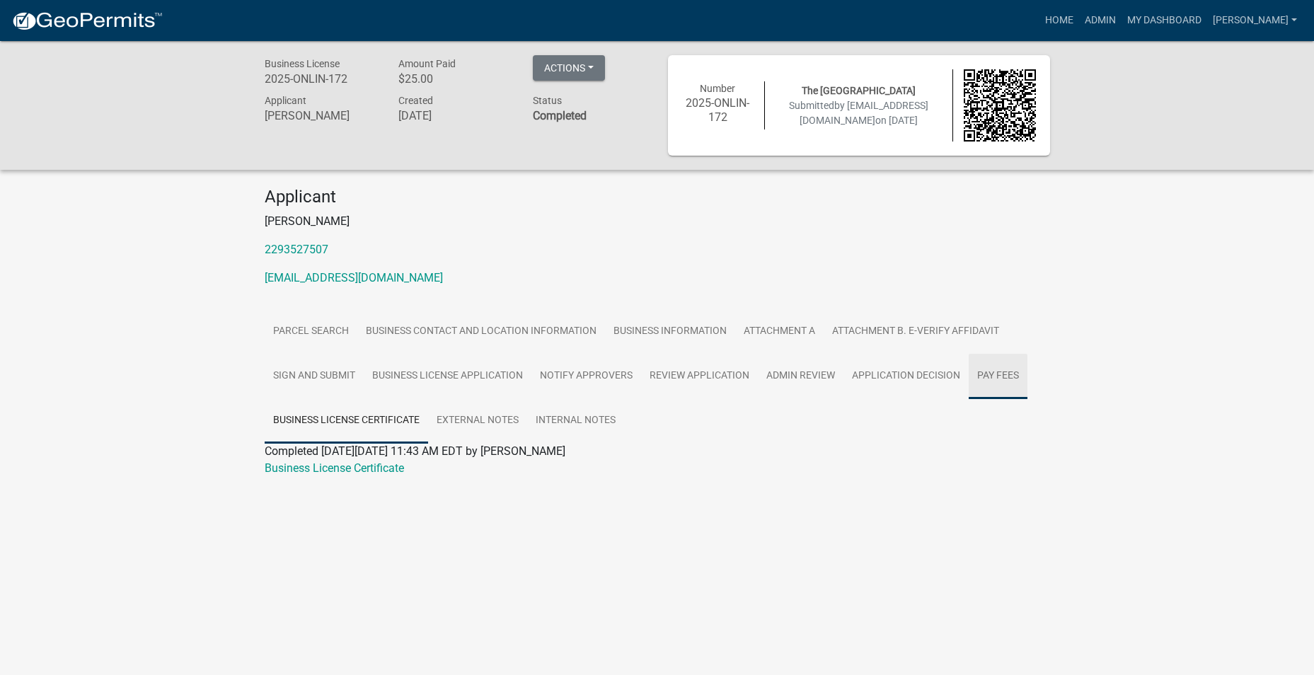
click at [993, 375] on link "Pay Fees" at bounding box center [998, 376] width 59 height 45
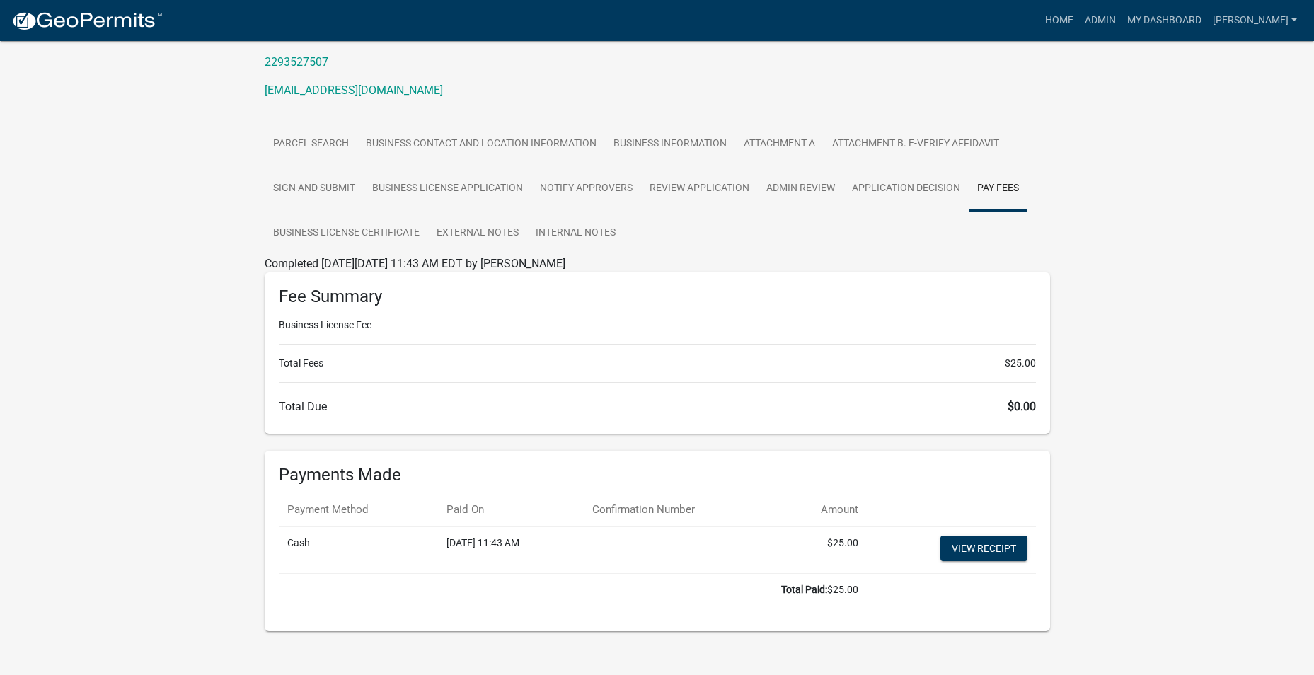
scroll to position [203, 0]
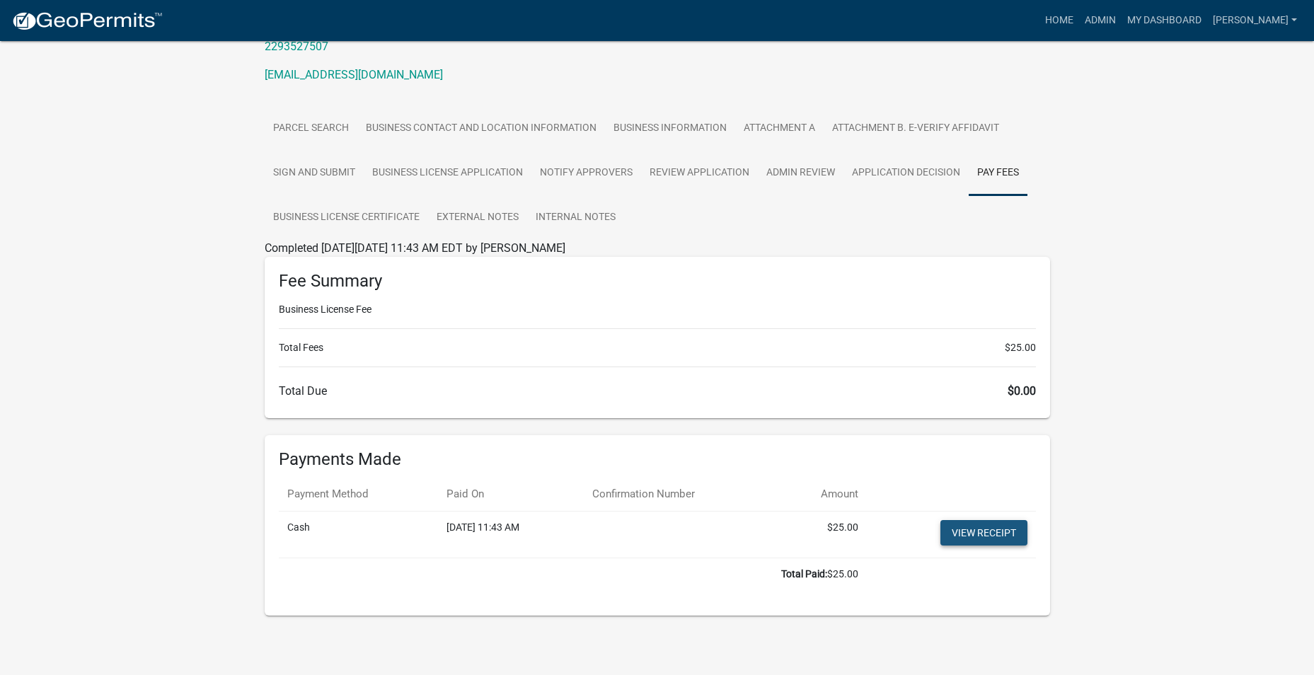
click at [996, 531] on link "View receipt" at bounding box center [983, 532] width 87 height 25
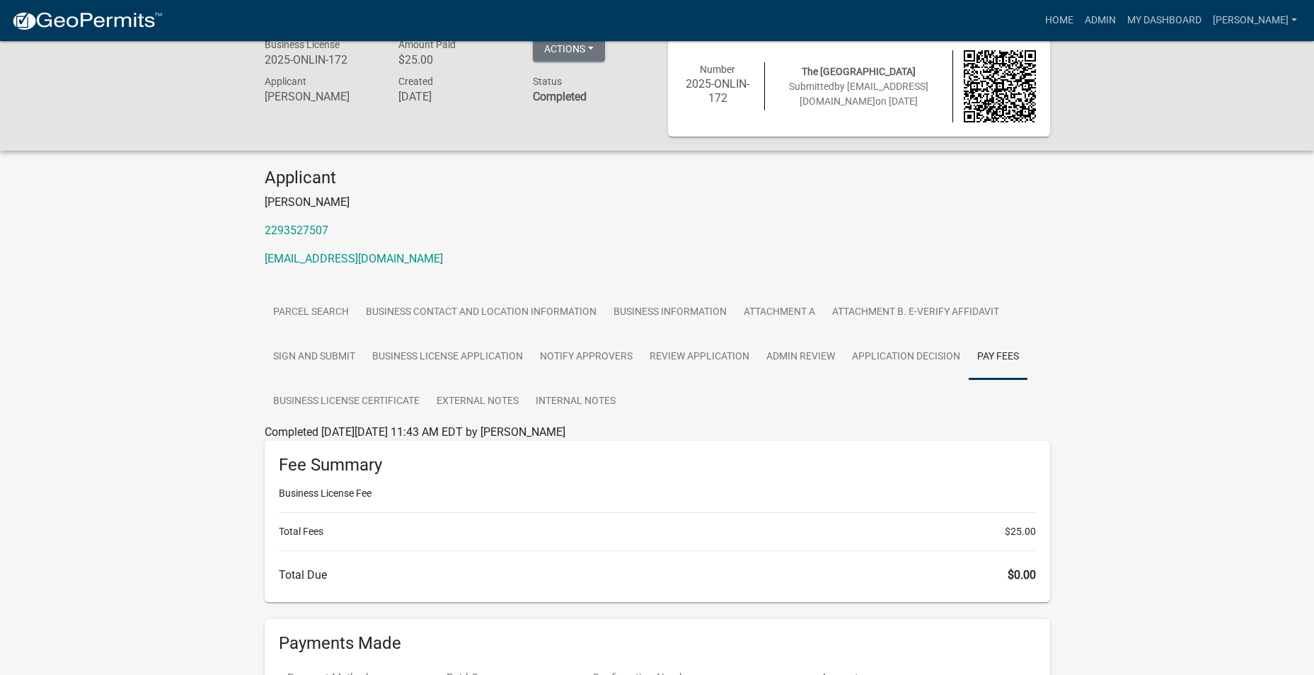
scroll to position [0, 0]
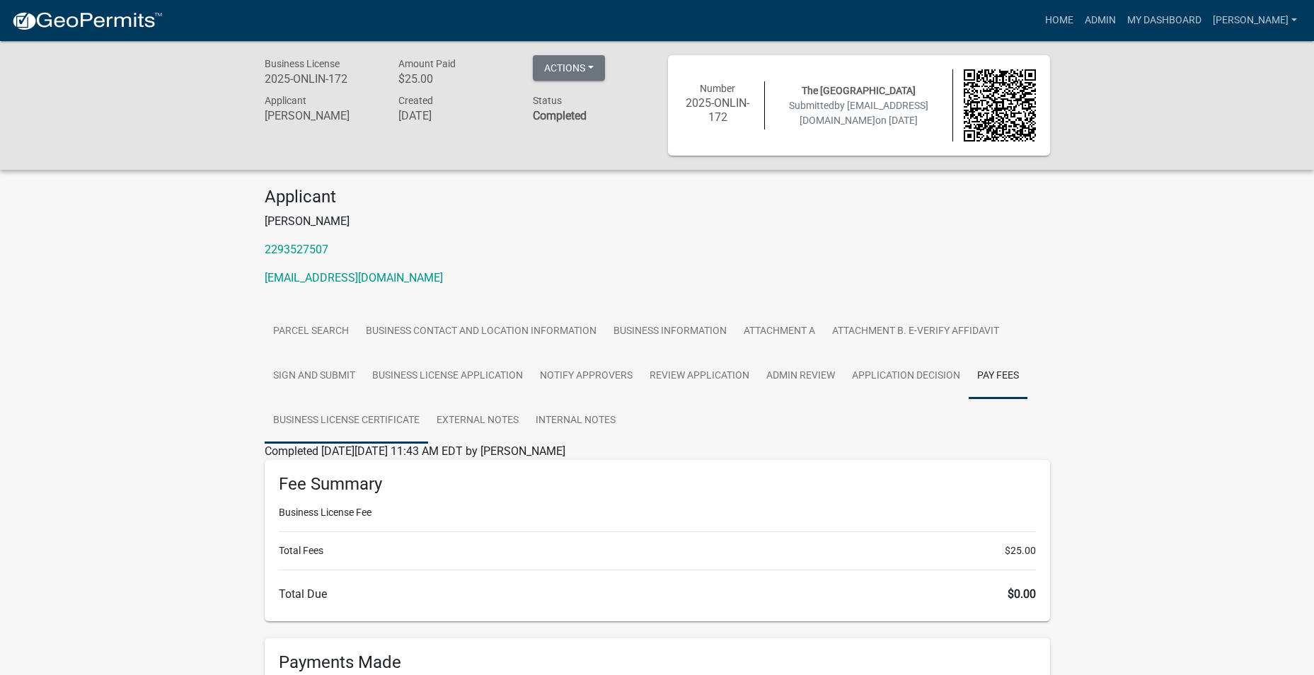
click at [373, 421] on link "Business License Certificate" at bounding box center [346, 420] width 163 height 45
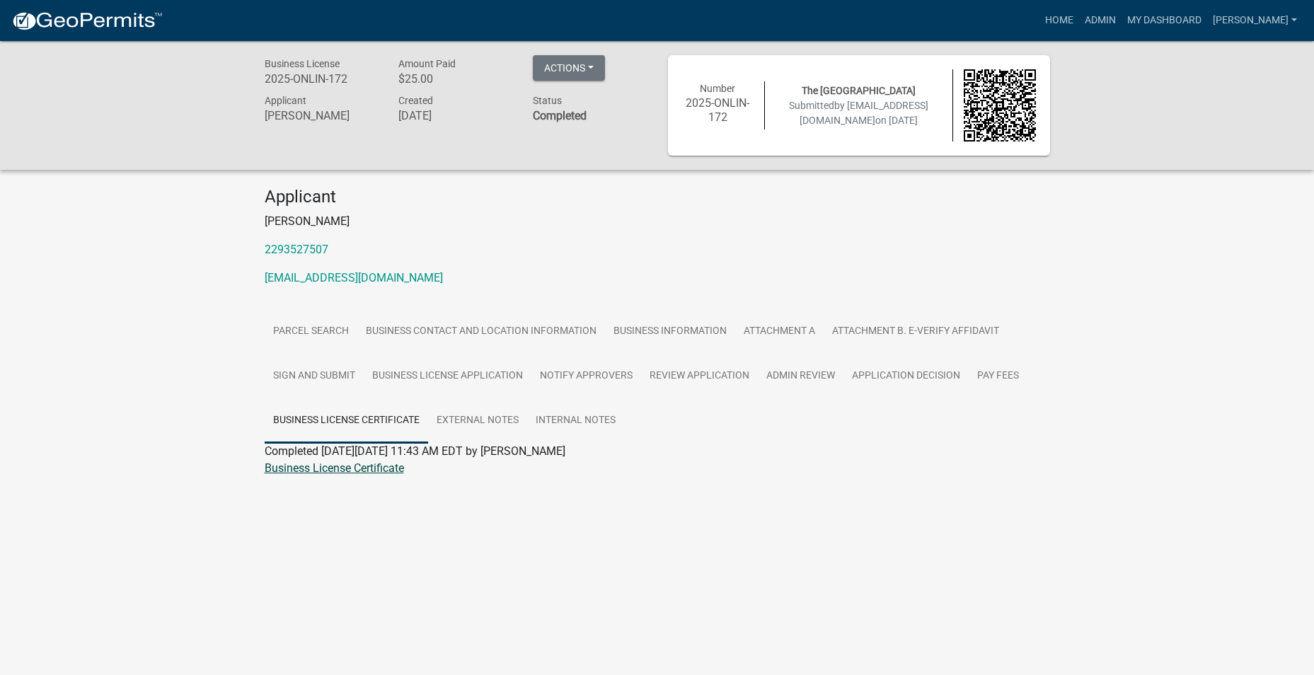
click at [364, 469] on link "Business License Certificate" at bounding box center [334, 467] width 139 height 13
click at [1115, 19] on link "Admin" at bounding box center [1100, 20] width 42 height 27
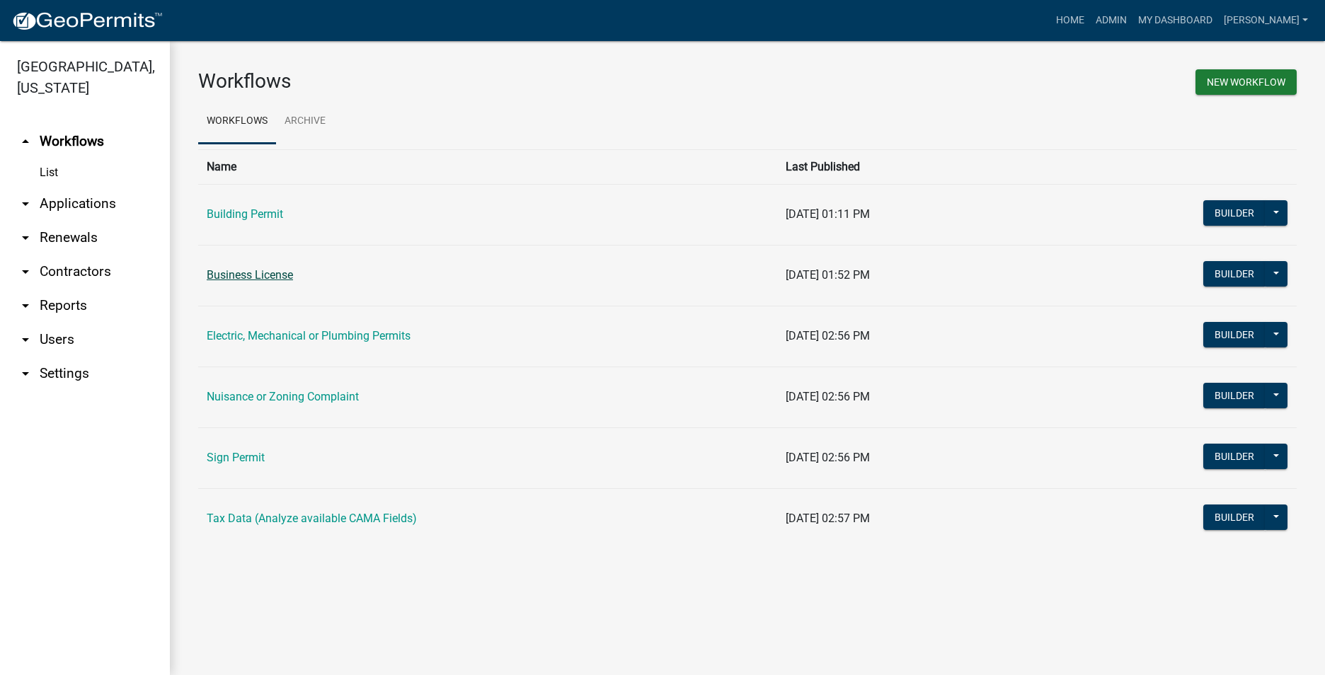
click at [229, 275] on link "Business License" at bounding box center [250, 274] width 86 height 13
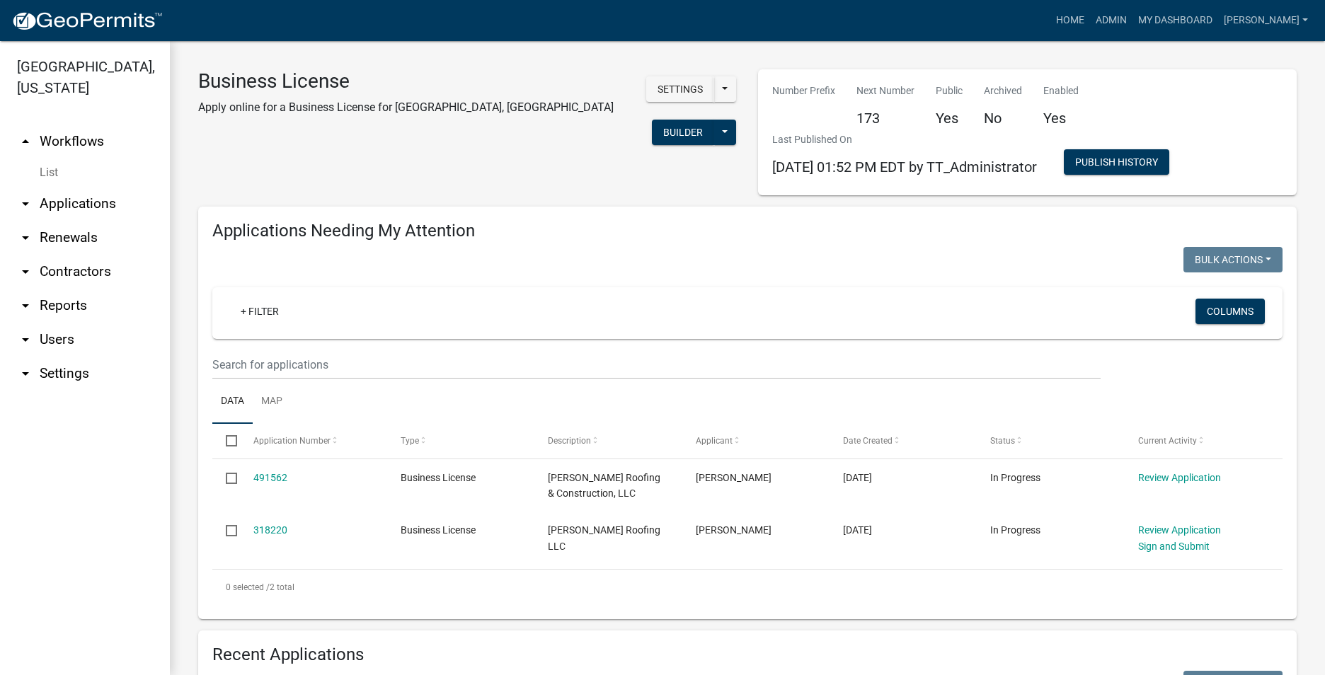
select select "3: 100"
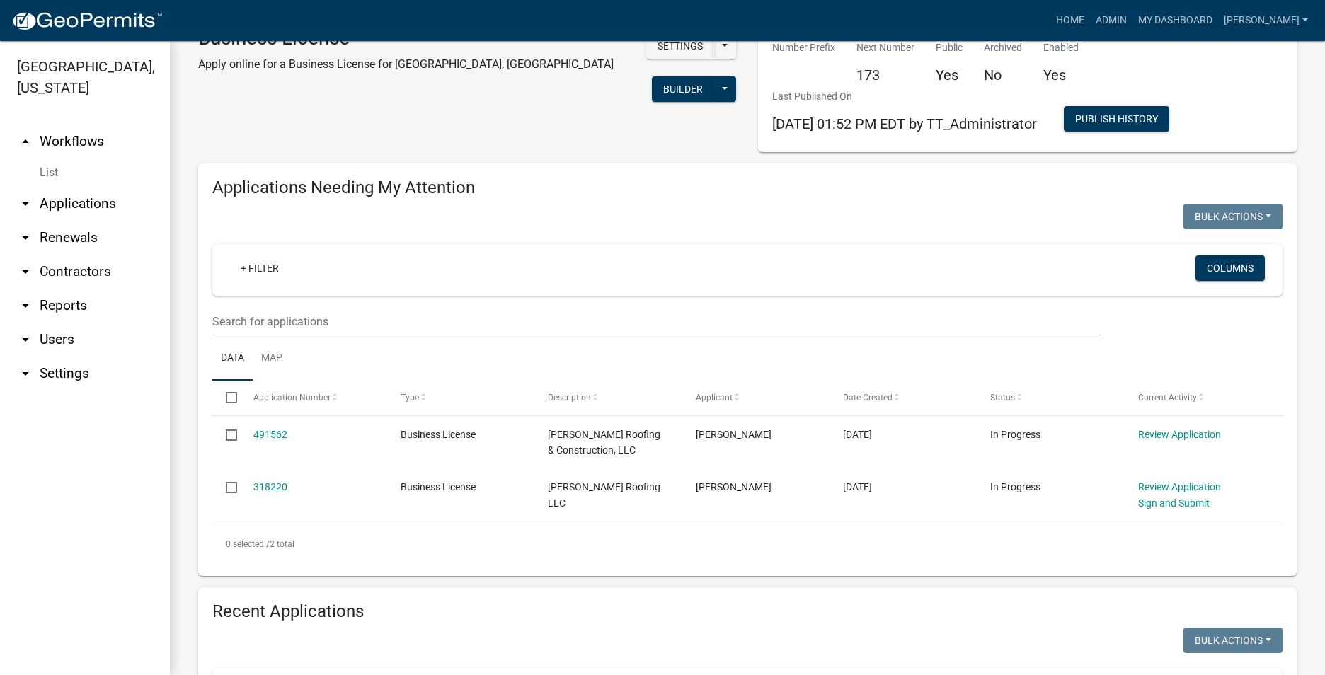
scroll to position [212, 0]
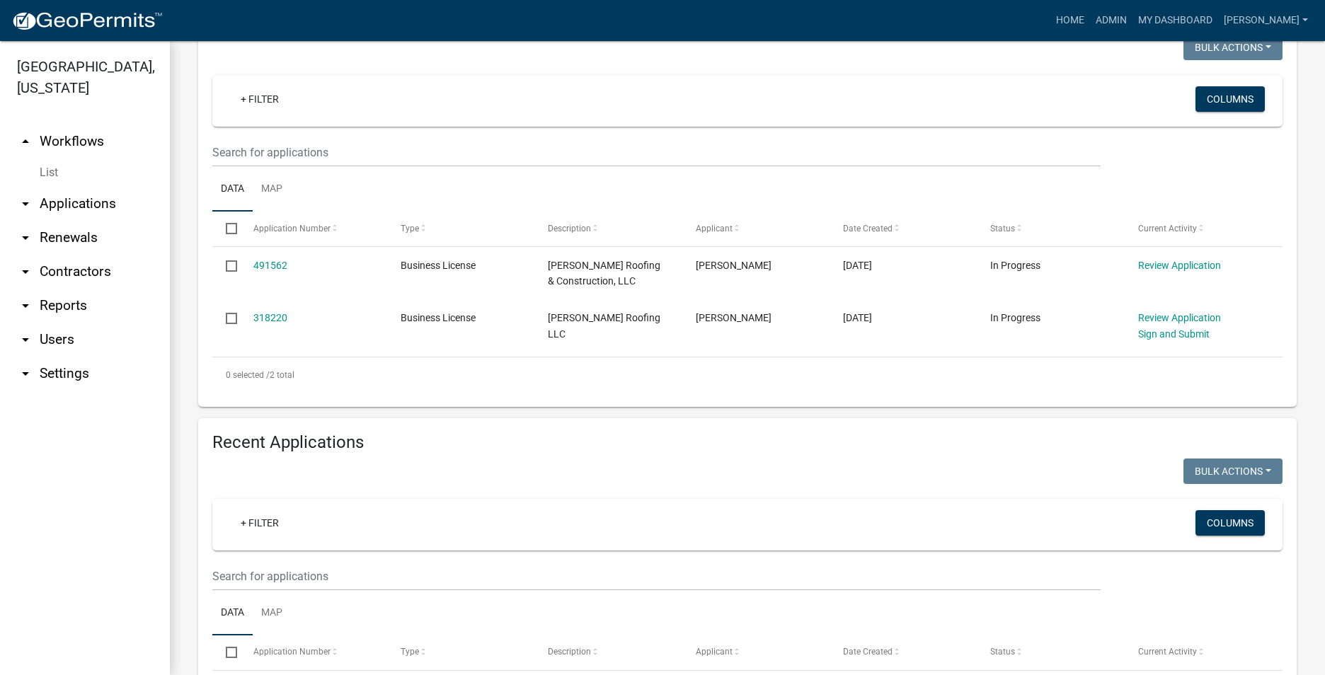
click at [42, 357] on link "arrow_drop_down Settings" at bounding box center [85, 374] width 170 height 34
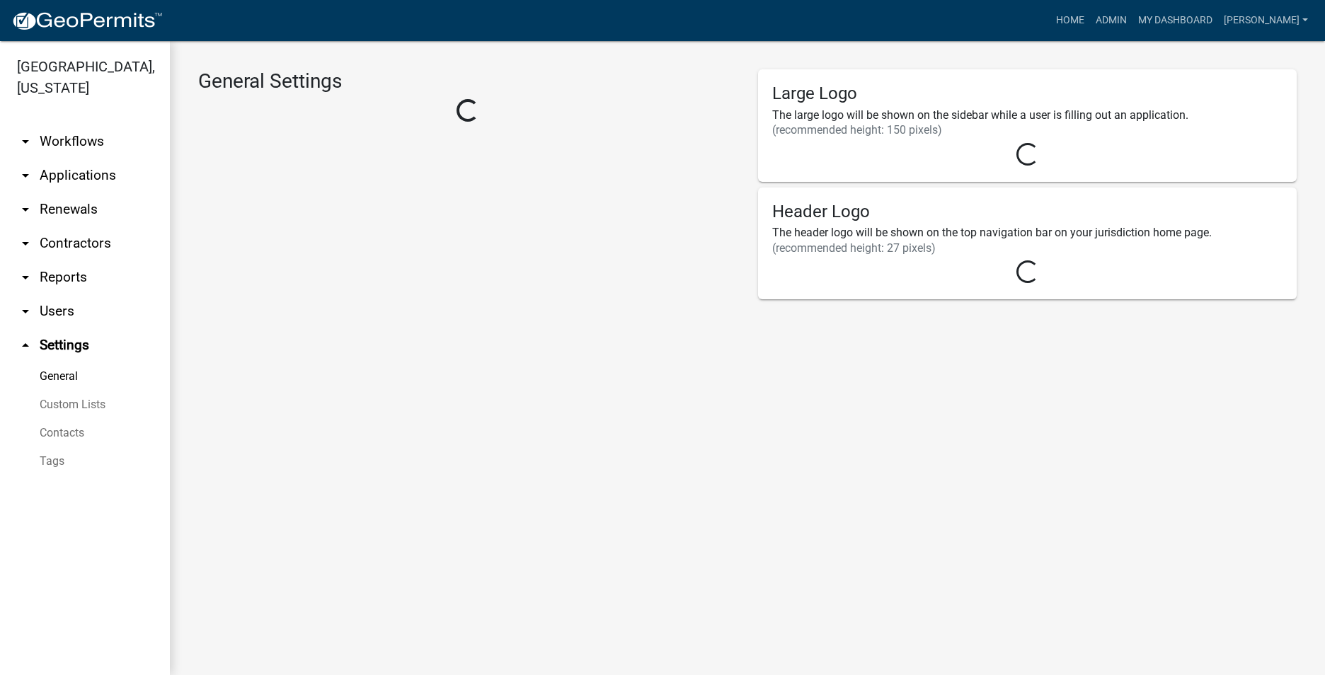
select select "GA"
select select "Eastern Standard Time"
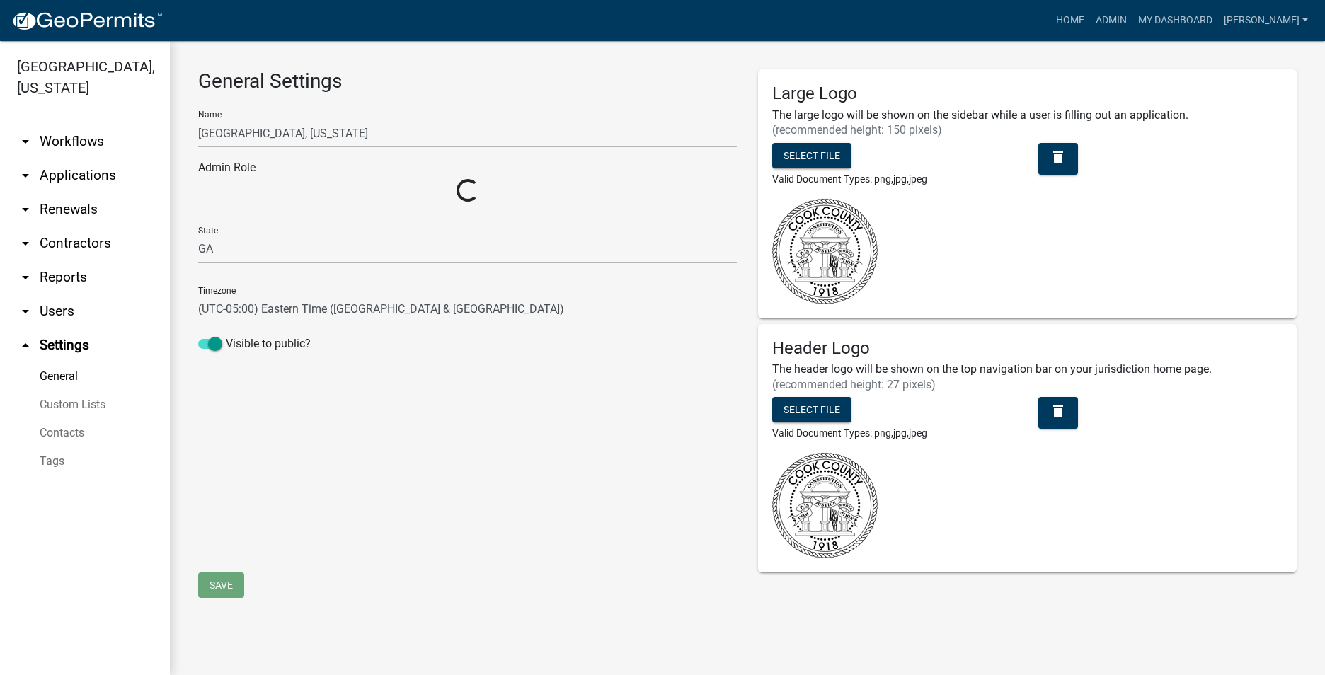
select select "3f27c164-3ecc-4b17-a11d-e4808f156432"
click at [71, 159] on link "arrow_drop_down Applications" at bounding box center [85, 176] width 170 height 34
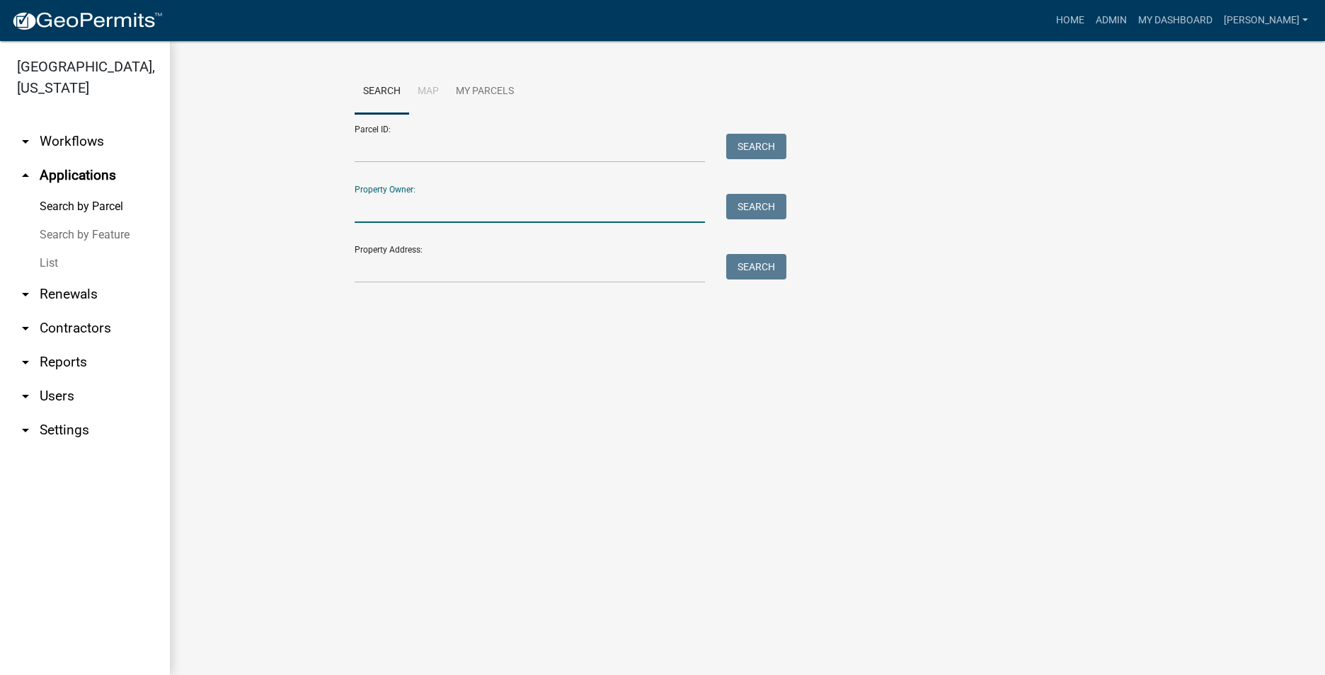
click at [412, 217] on input "Property Owner:" at bounding box center [530, 208] width 350 height 29
type input "Dash Co, LLC"
click at [746, 204] on button "Search" at bounding box center [756, 206] width 60 height 25
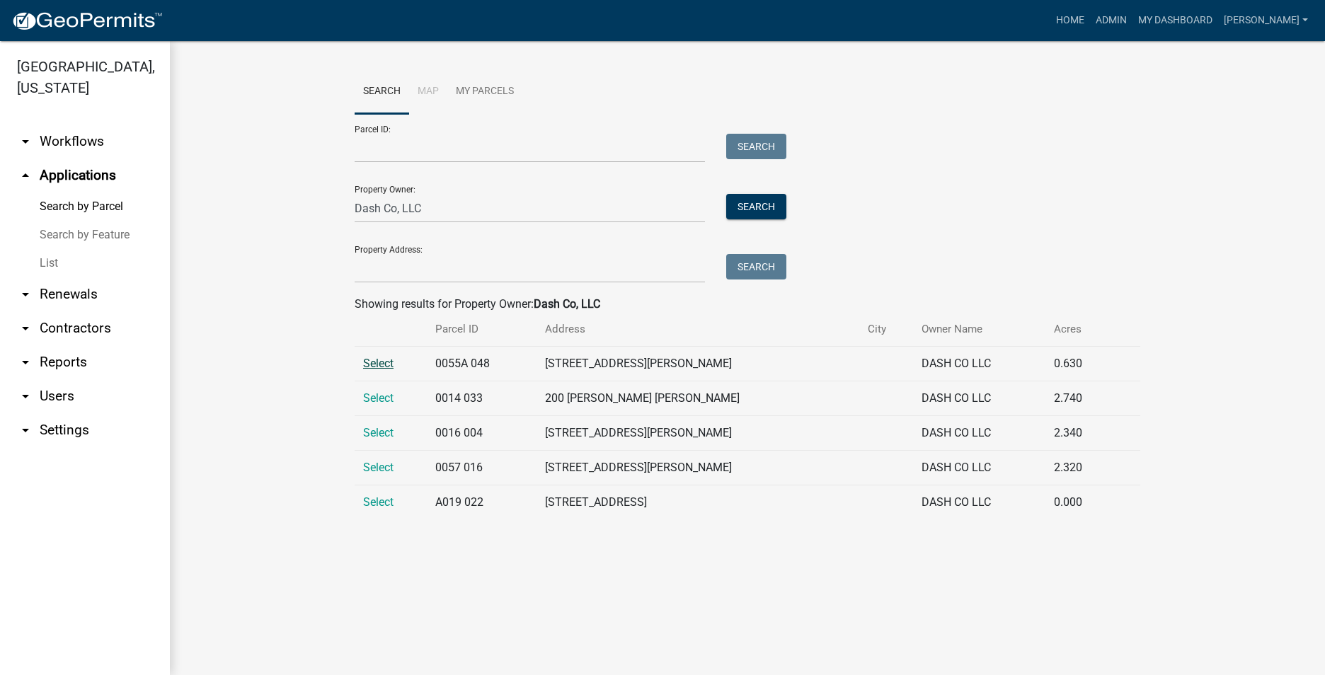
click at [379, 363] on span "Select" at bounding box center [378, 363] width 30 height 13
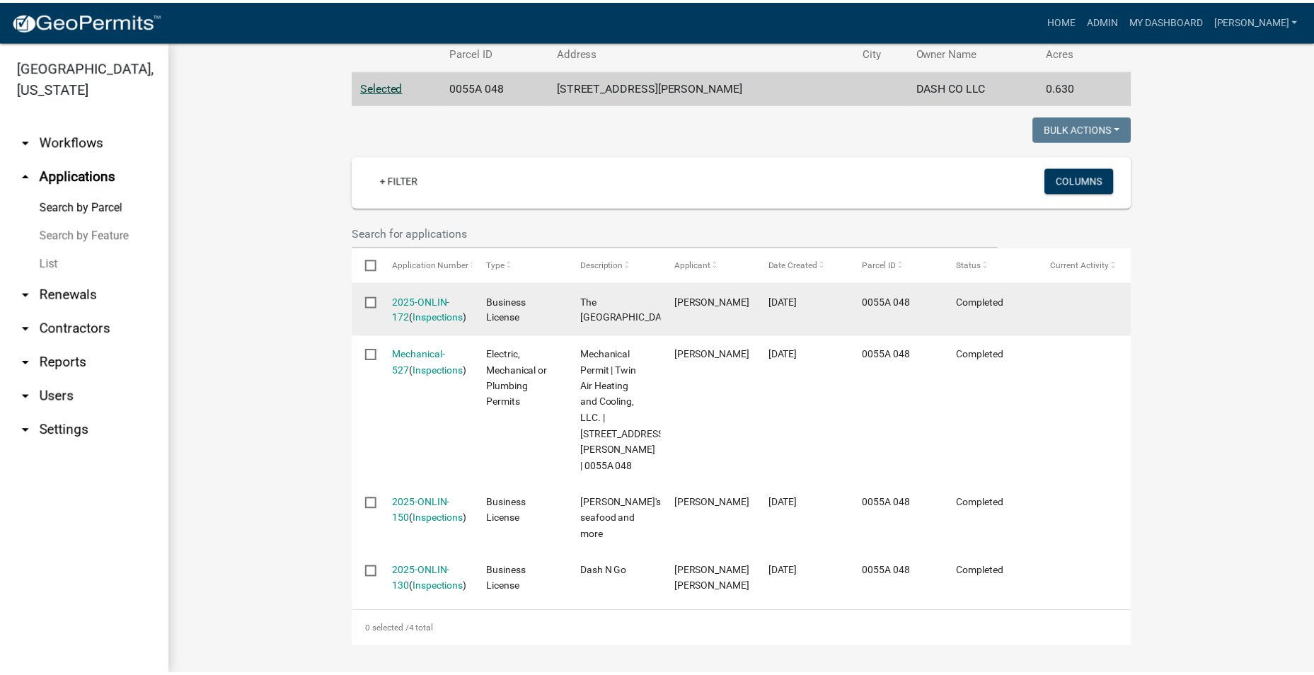
scroll to position [325, 0]
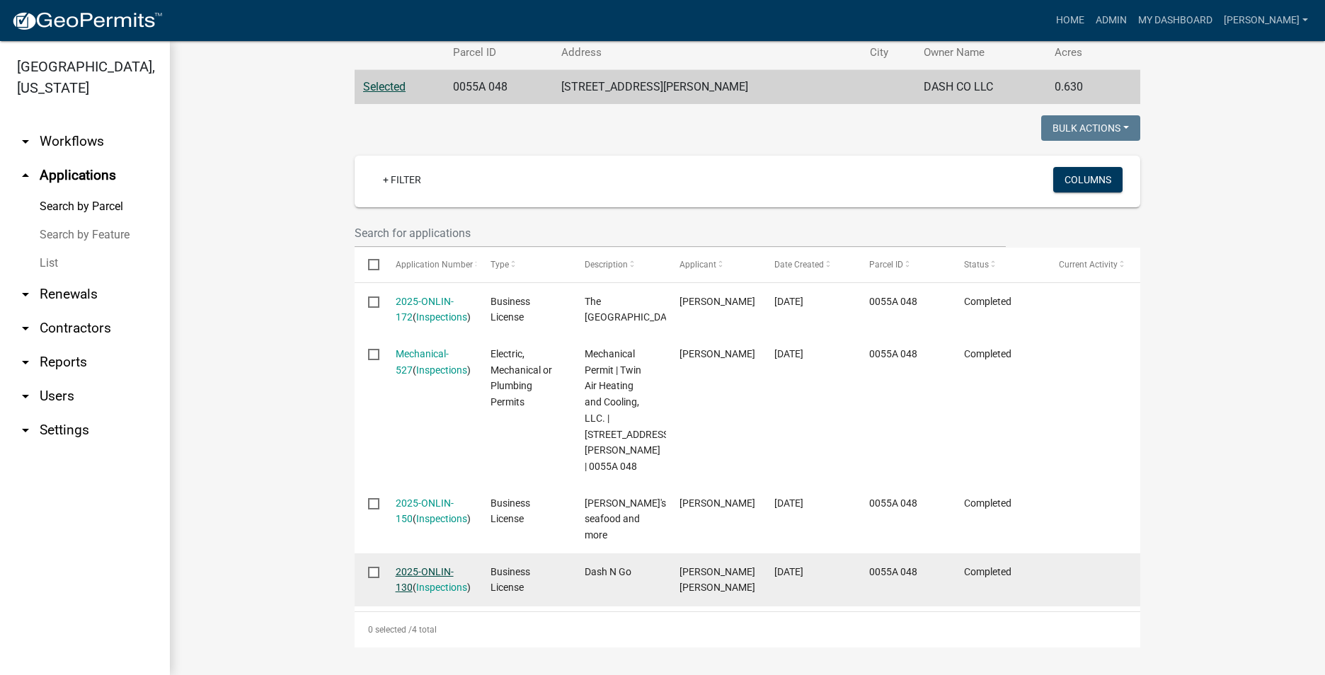
click at [422, 566] on link "2025-ONLIN-130" at bounding box center [425, 580] width 58 height 28
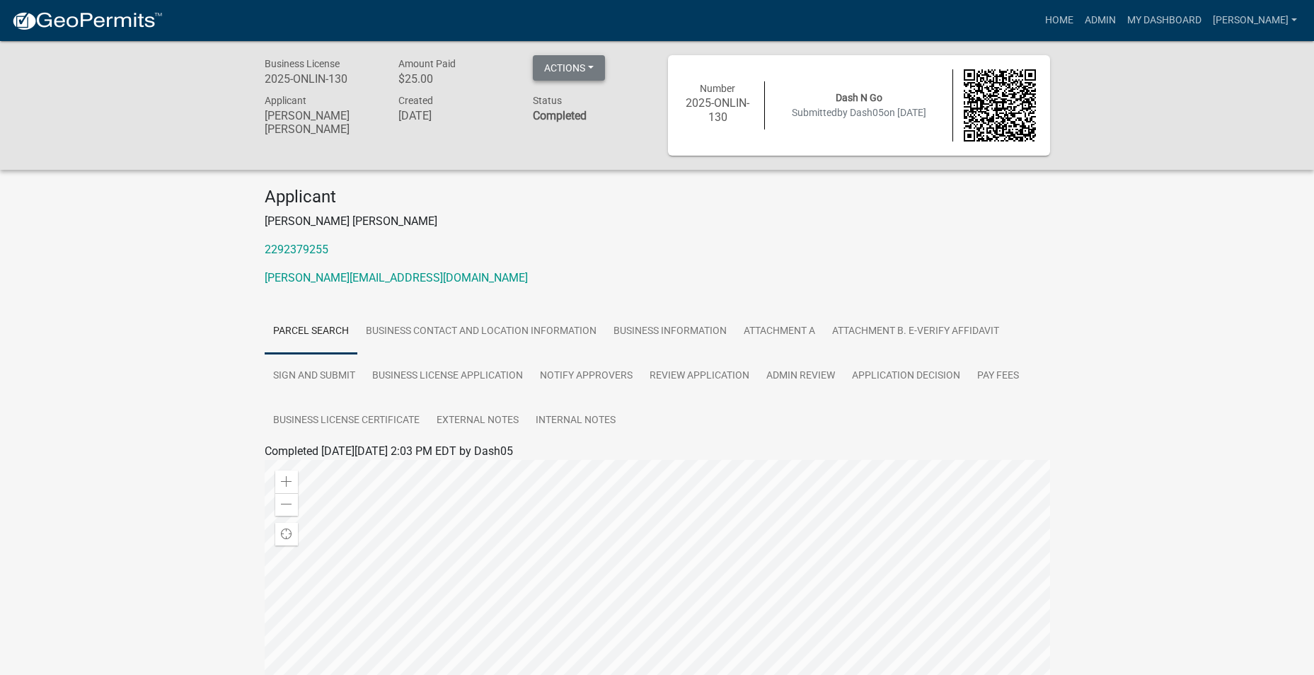
click at [590, 69] on button "Actions" at bounding box center [569, 67] width 72 height 25
click at [1104, 219] on div "Business License 2025-ONLIN-130 Amount Paid $25.00 Actions View receipt Printer…" at bounding box center [657, 488] width 1314 height 895
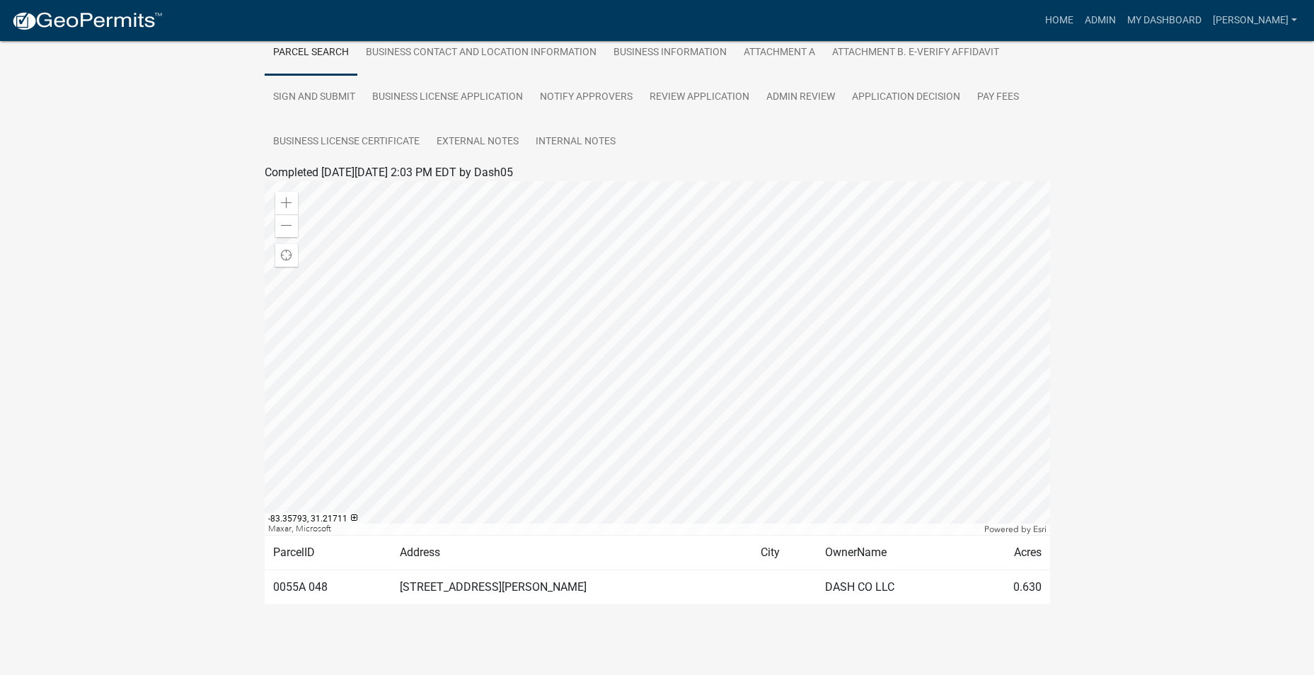
scroll to position [208, 0]
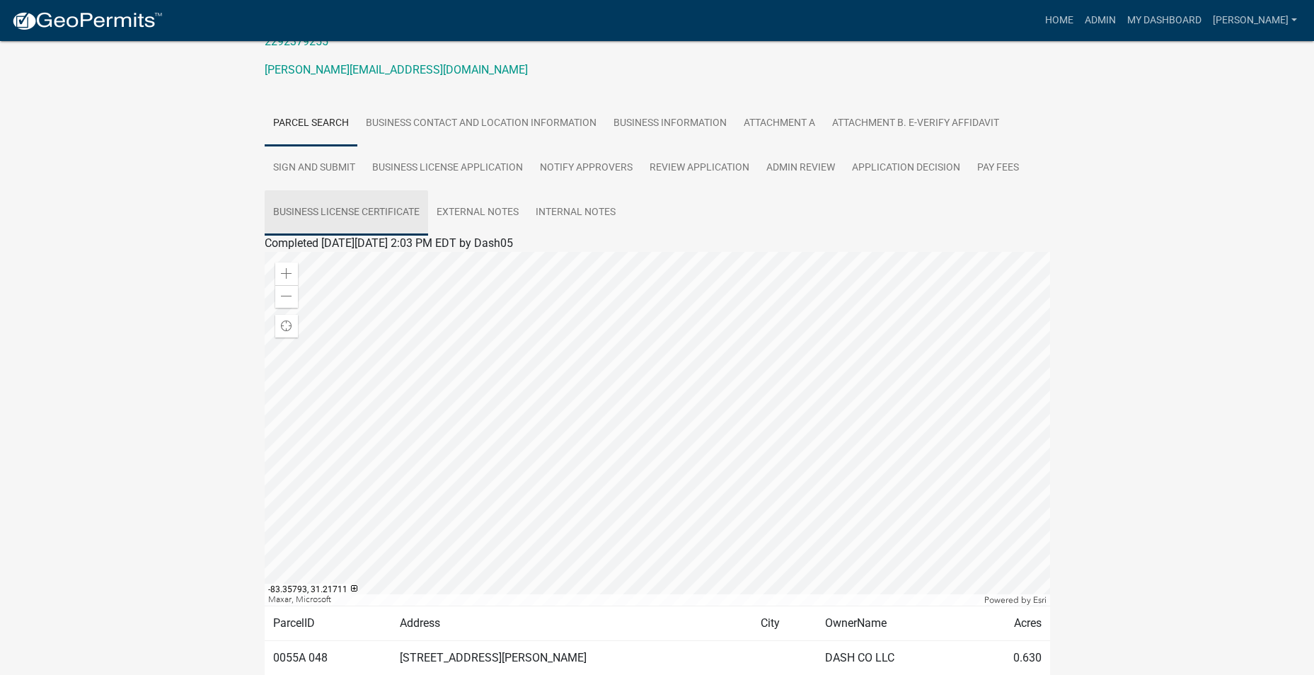
click at [345, 211] on link "Business License Certificate" at bounding box center [346, 212] width 163 height 45
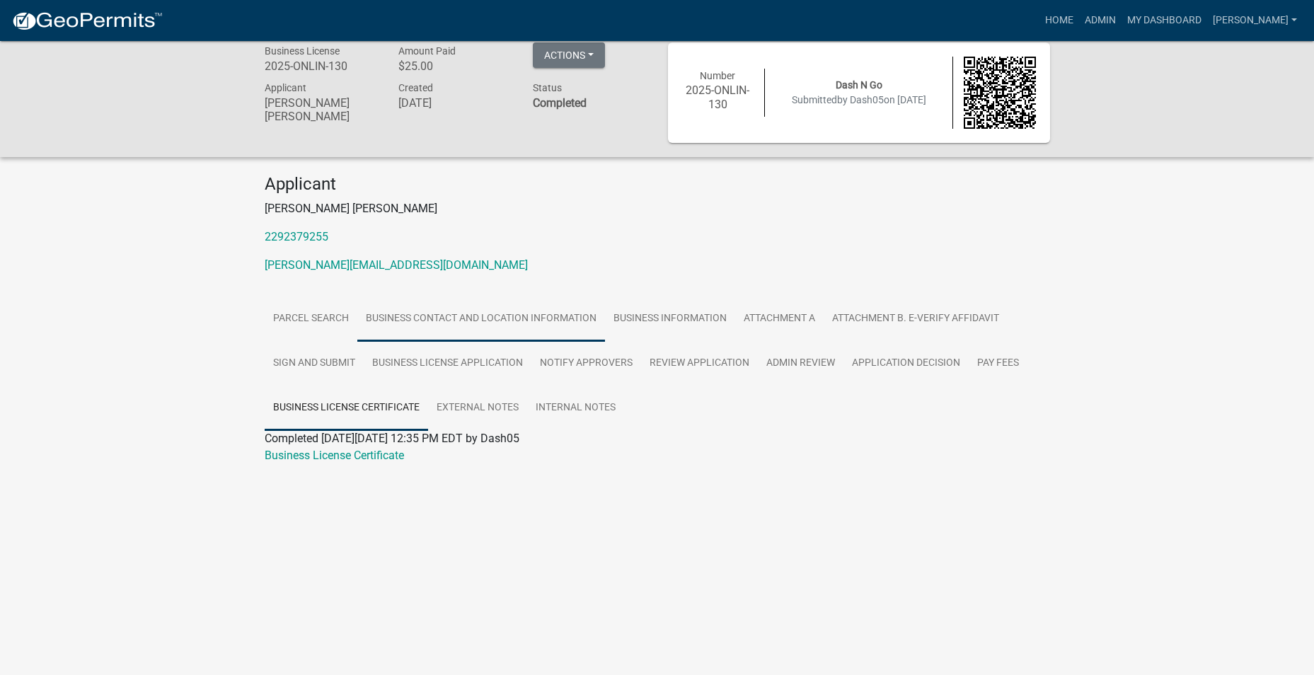
scroll to position [0, 0]
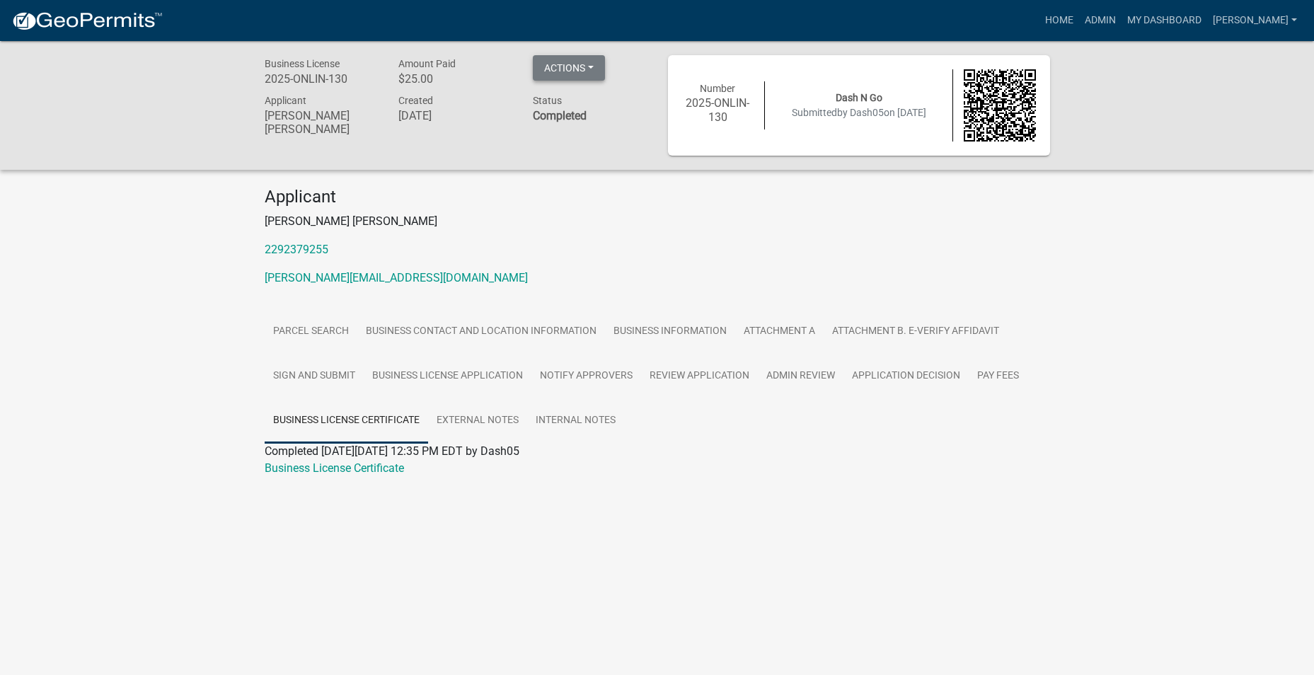
click at [584, 69] on button "Actions" at bounding box center [569, 67] width 72 height 25
click at [596, 144] on link "Printer Friendly" at bounding box center [589, 139] width 113 height 34
click at [492, 420] on link "External Notes" at bounding box center [477, 420] width 99 height 45
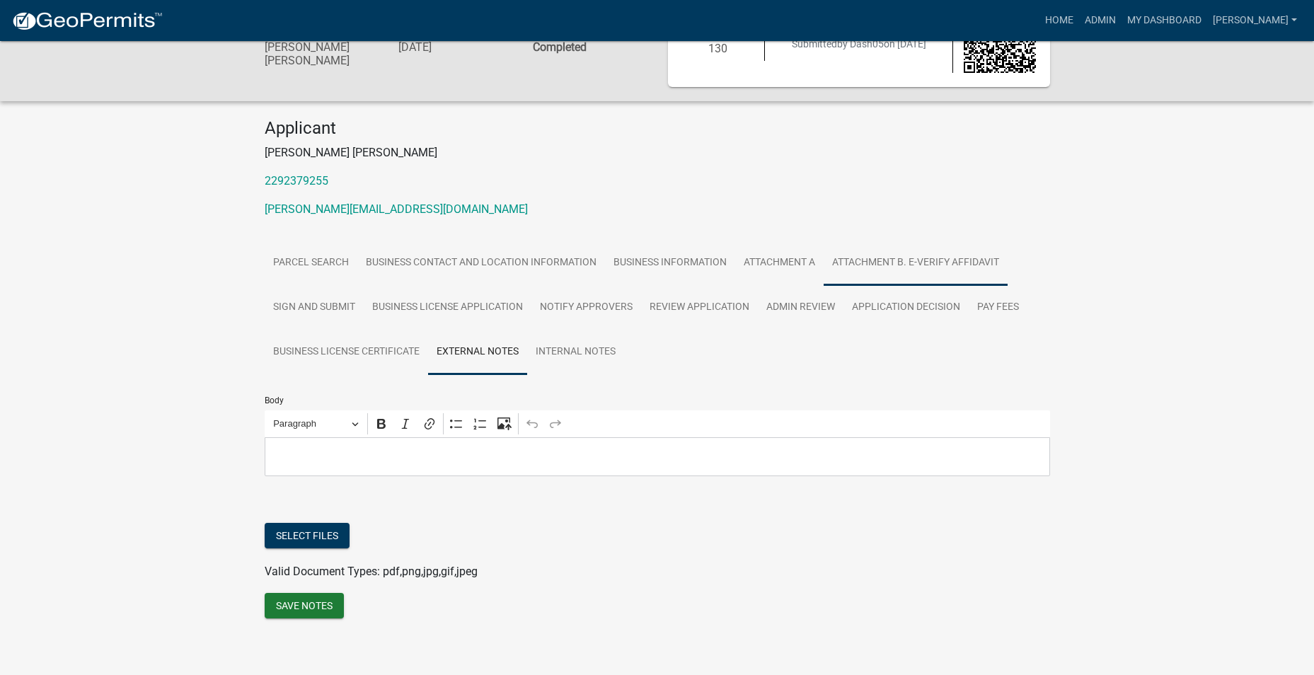
scroll to position [76, 0]
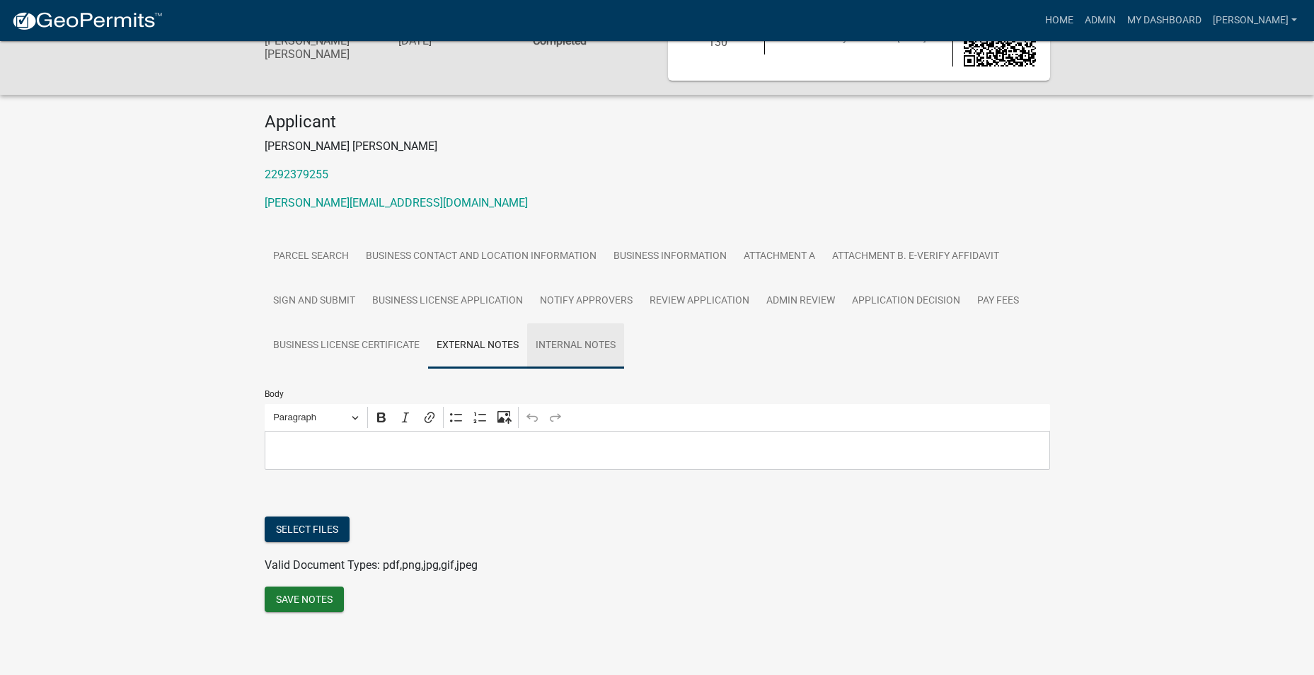
click at [575, 340] on link "Internal Notes" at bounding box center [575, 345] width 97 height 45
click at [342, 450] on p "Editor editing area: main. Press Alt+0 for help." at bounding box center [657, 450] width 771 height 17
click at [316, 563] on span "Valid Document Types: pdf,png,jpg,gif,jpeg" at bounding box center [371, 564] width 213 height 13
click at [318, 534] on button "Select files" at bounding box center [307, 529] width 85 height 25
click at [474, 343] on link "External Notes" at bounding box center [477, 345] width 99 height 45
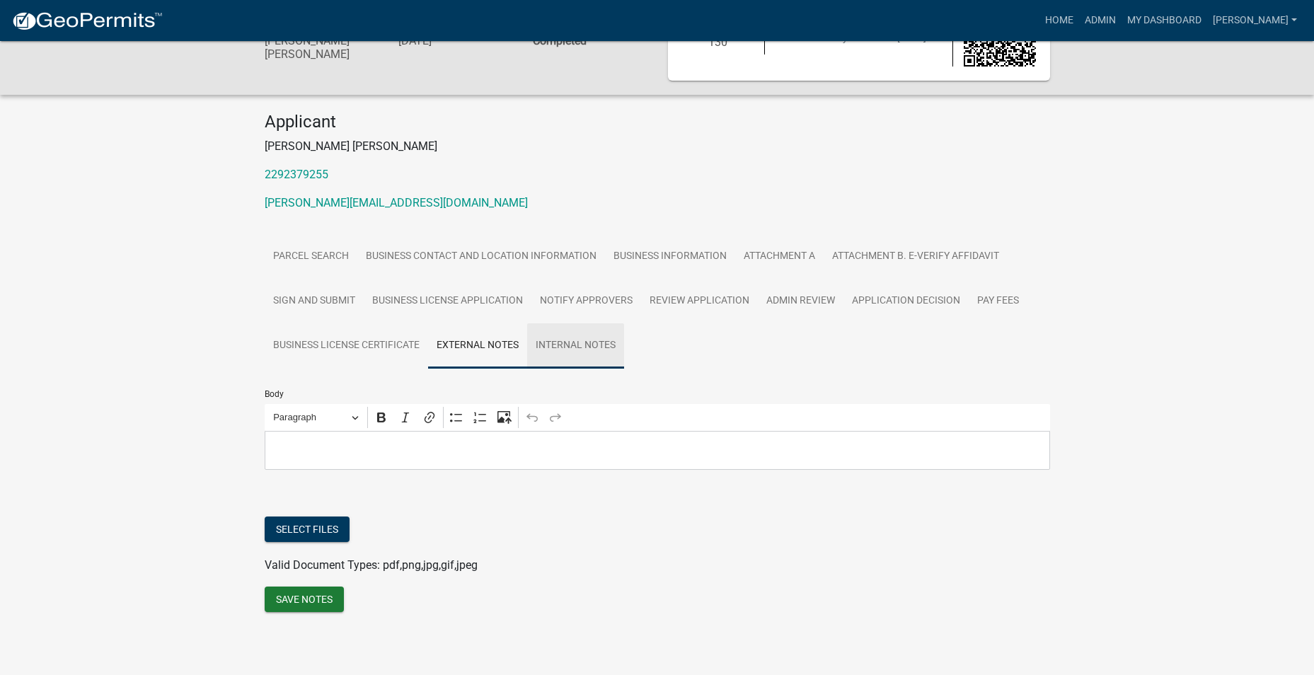
click at [563, 344] on link "Internal Notes" at bounding box center [575, 345] width 97 height 45
click at [354, 346] on link "Business License Certificate" at bounding box center [346, 345] width 163 height 45
click at [354, 346] on ul "Parcel search Business Contact and Location Information Business Information At…" at bounding box center [657, 301] width 785 height 134
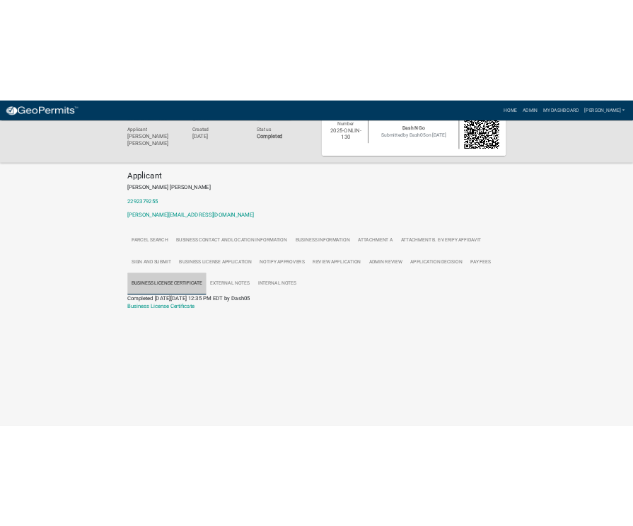
scroll to position [41, 0]
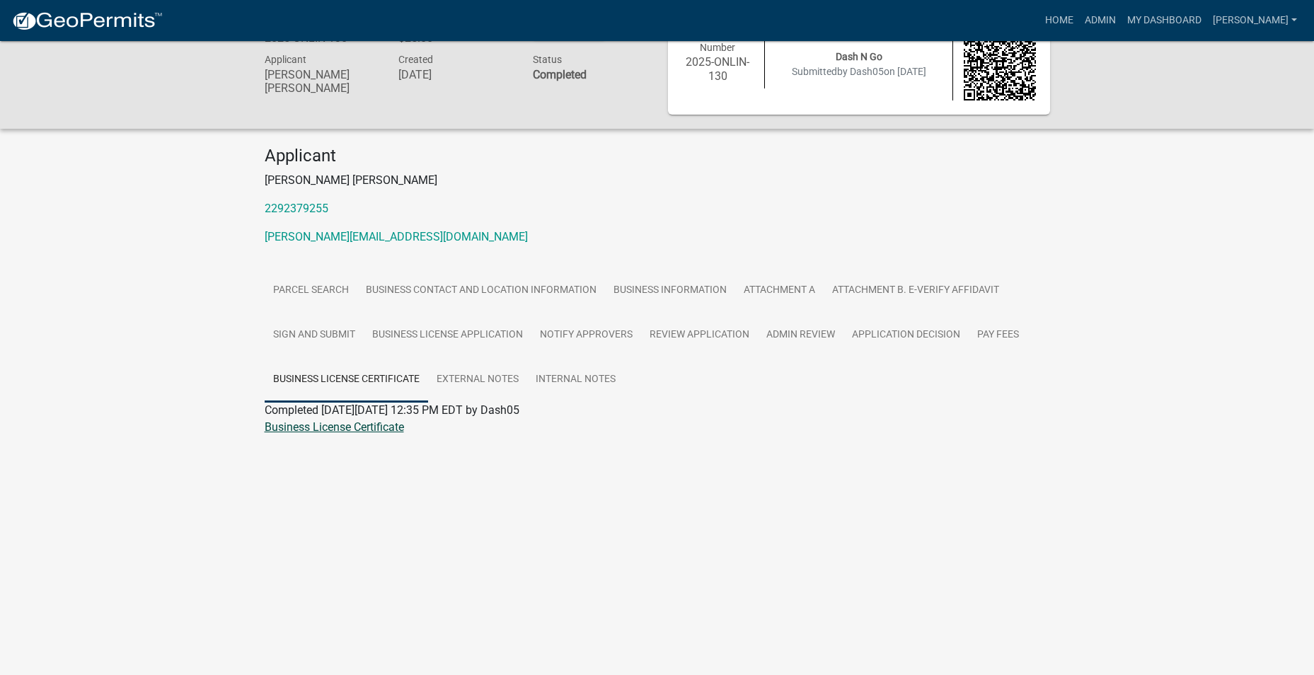
click at [327, 428] on link "Business License Certificate" at bounding box center [334, 426] width 139 height 13
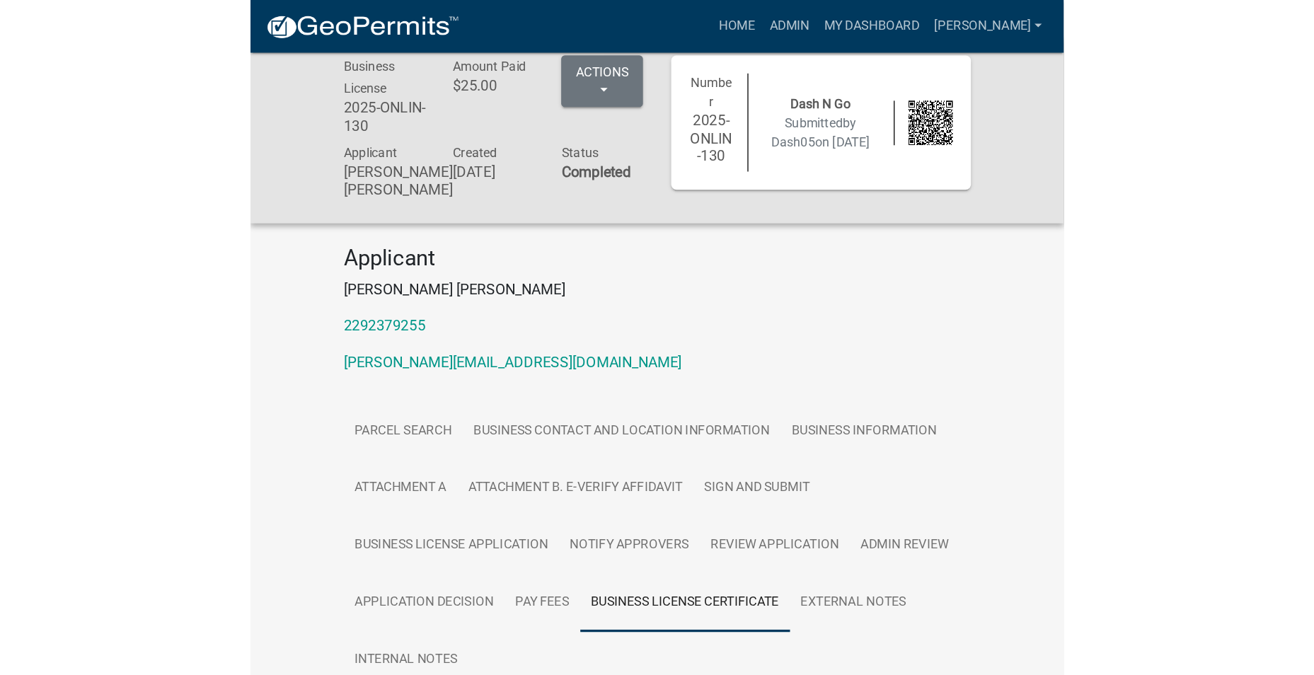
scroll to position [0, 0]
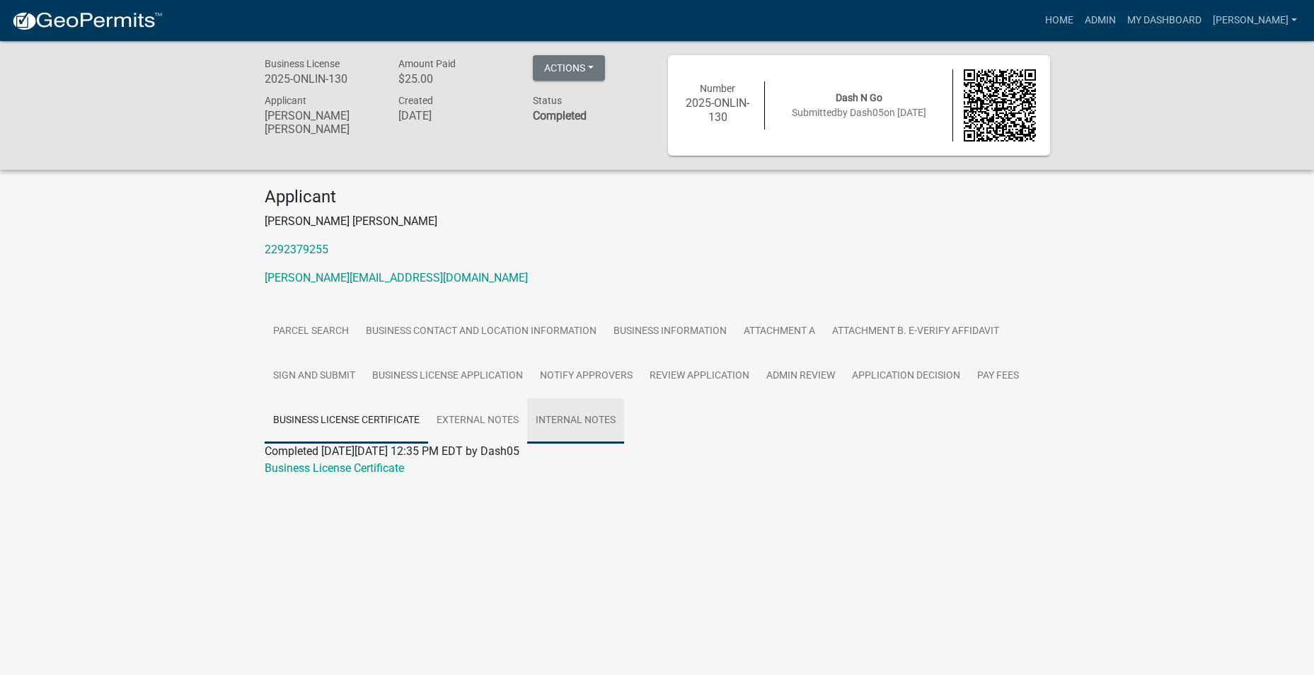
click at [580, 421] on link "Internal Notes" at bounding box center [575, 420] width 97 height 45
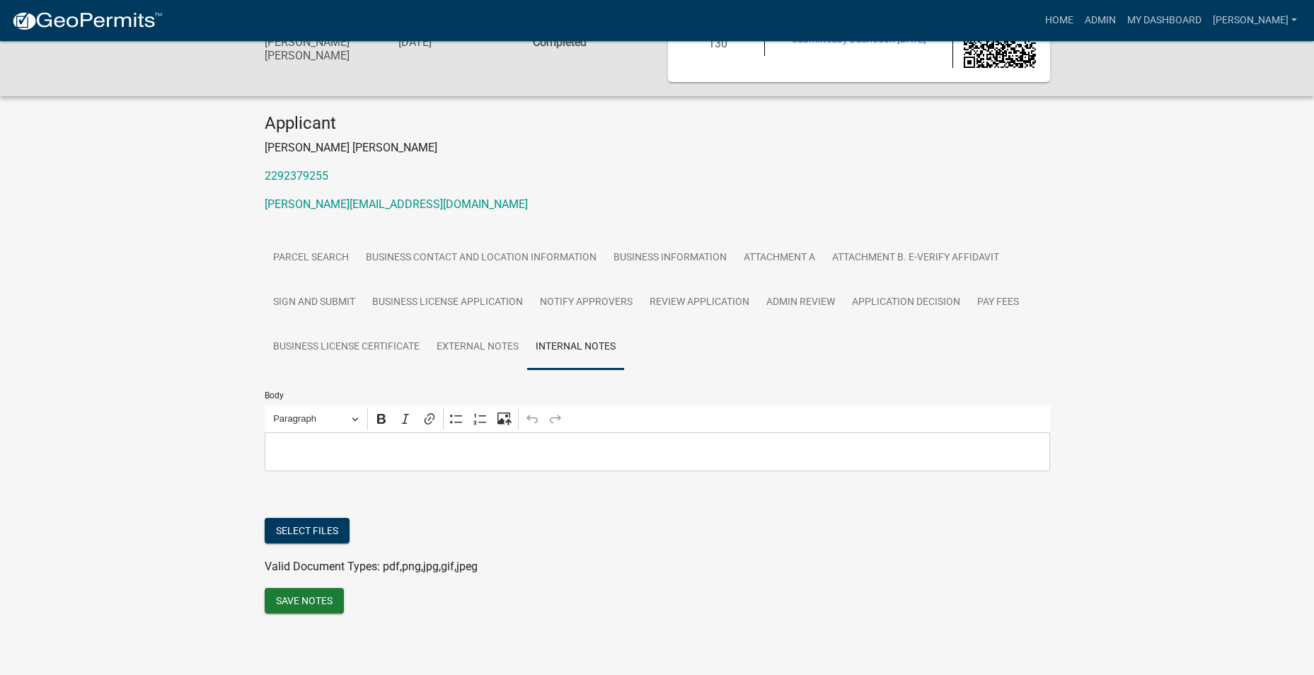
scroll to position [76, 0]
click at [326, 533] on button "Select files" at bounding box center [307, 529] width 85 height 25
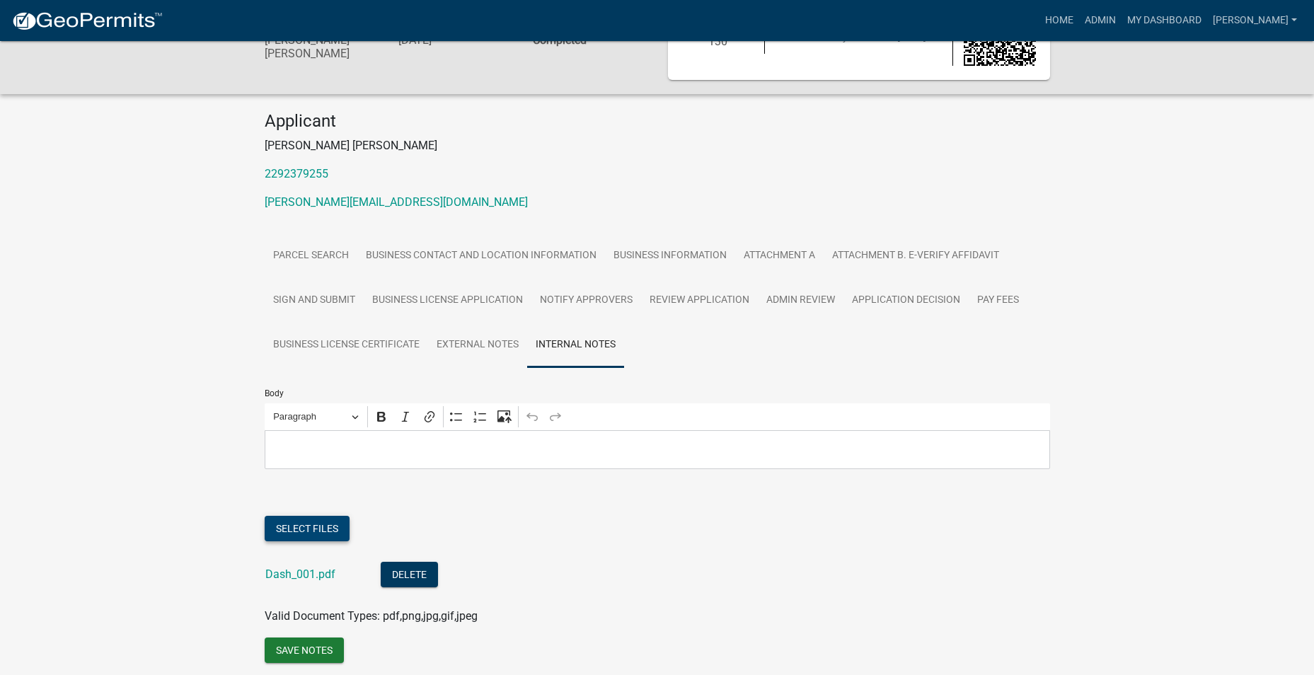
scroll to position [127, 0]
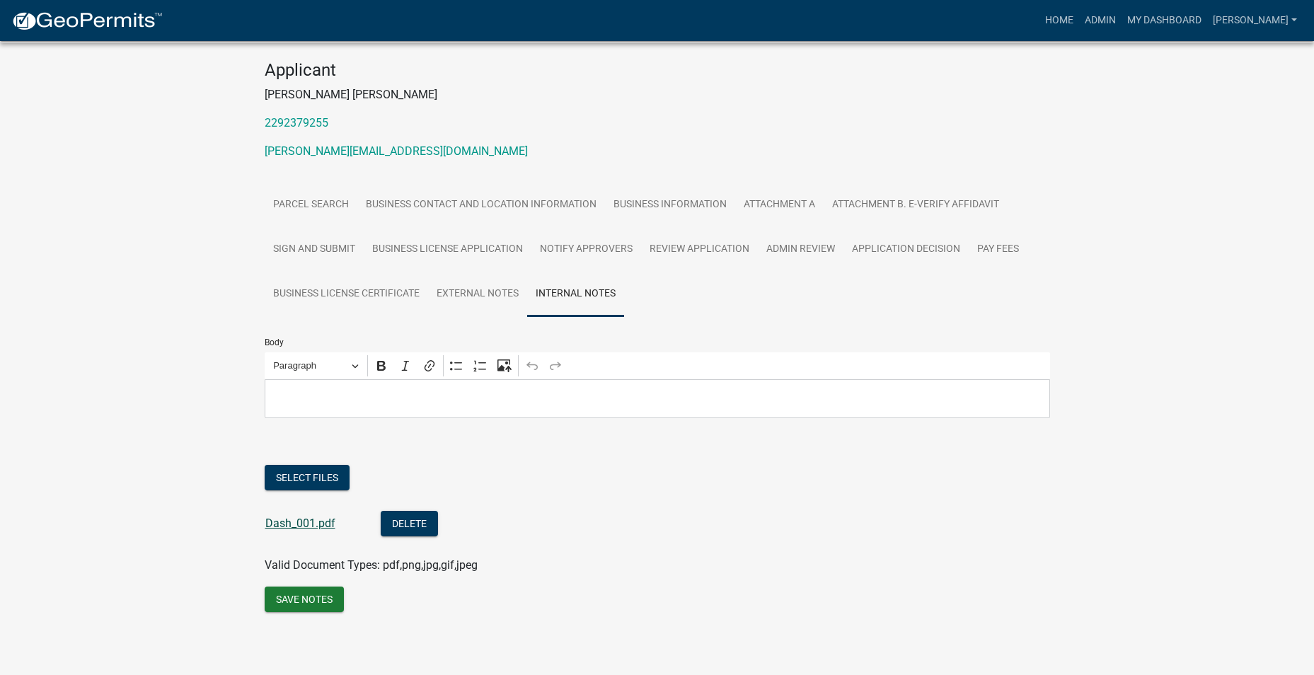
click at [318, 522] on link "Dash_001.pdf" at bounding box center [300, 523] width 70 height 13
click at [317, 397] on p "Editor editing area: main. Press Alt+0 for help." at bounding box center [657, 398] width 771 height 17
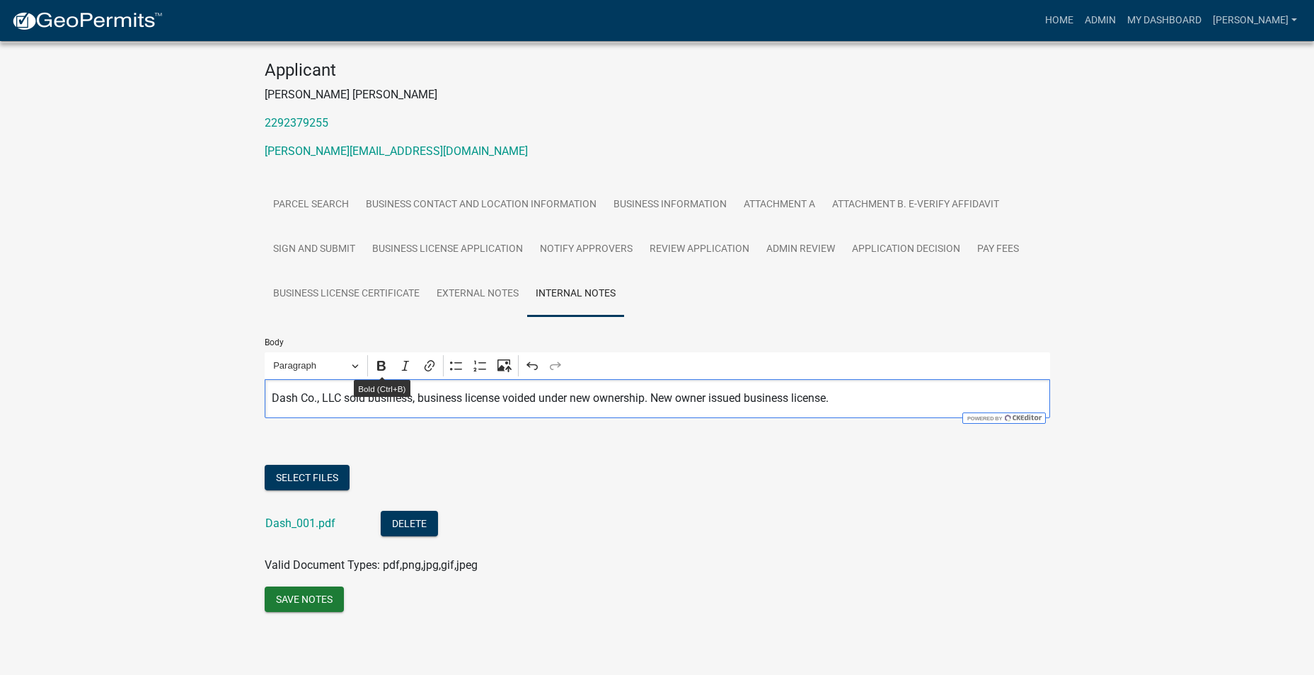
click at [710, 398] on p "Dash Co., LLC sold business, business license voided under new ownership. New o…" at bounding box center [657, 398] width 771 height 17
click at [306, 598] on button "Save Notes" at bounding box center [304, 599] width 79 height 25
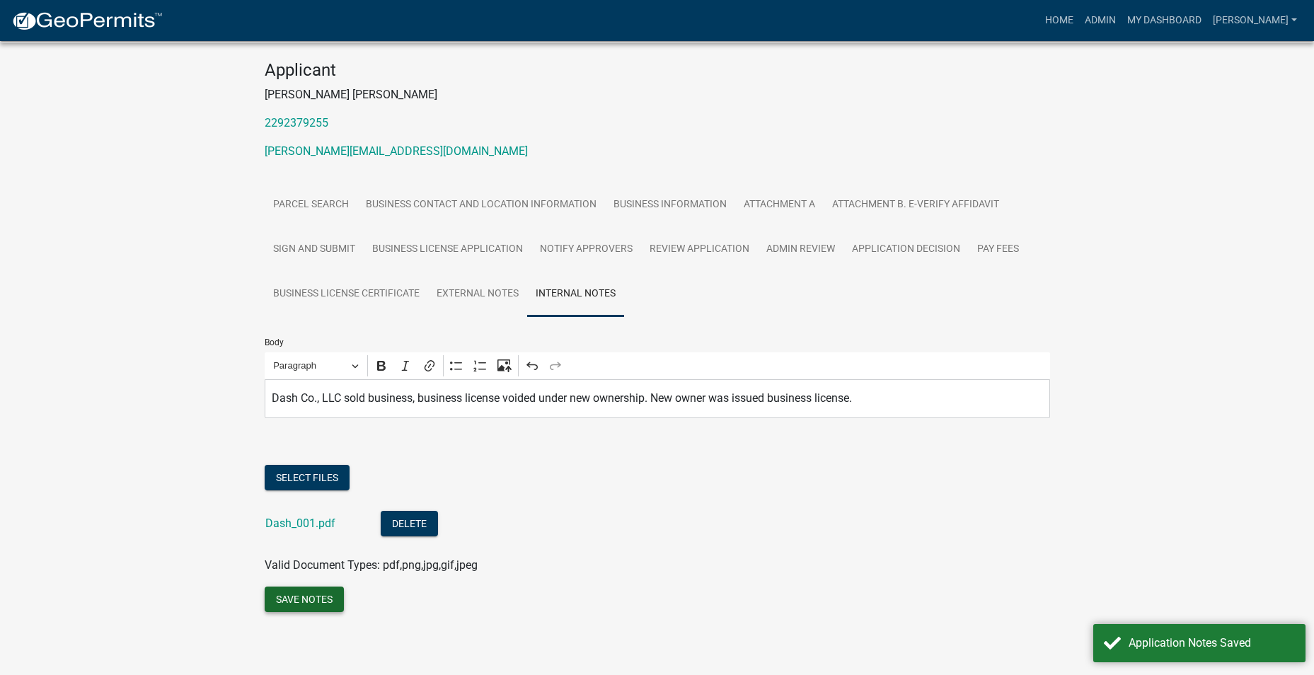
scroll to position [57, 0]
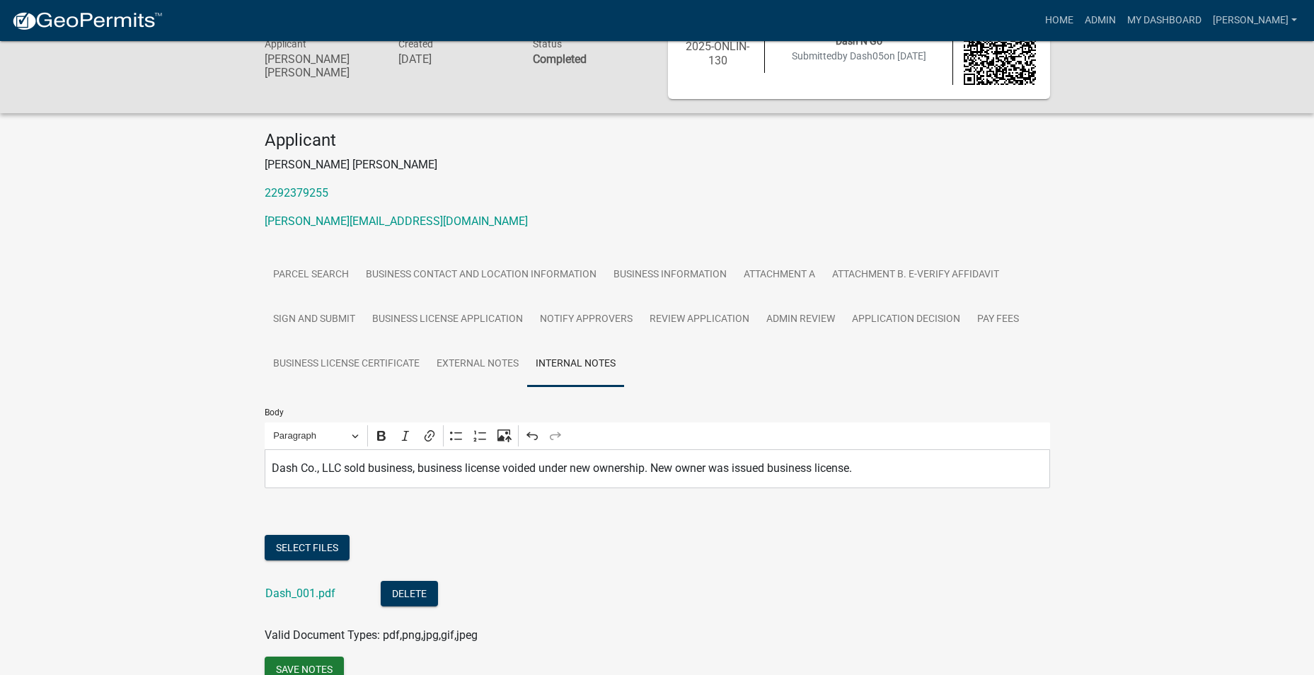
drag, startPoint x: 117, startPoint y: 260, endPoint x: 599, endPoint y: 348, distance: 489.8
click at [125, 260] on div "Business License 2025-ONLIN-130 Amount Paid $25.00 Actions View receipt Printer…" at bounding box center [657, 356] width 1314 height 744
click at [489, 362] on link "External Notes" at bounding box center [477, 364] width 99 height 45
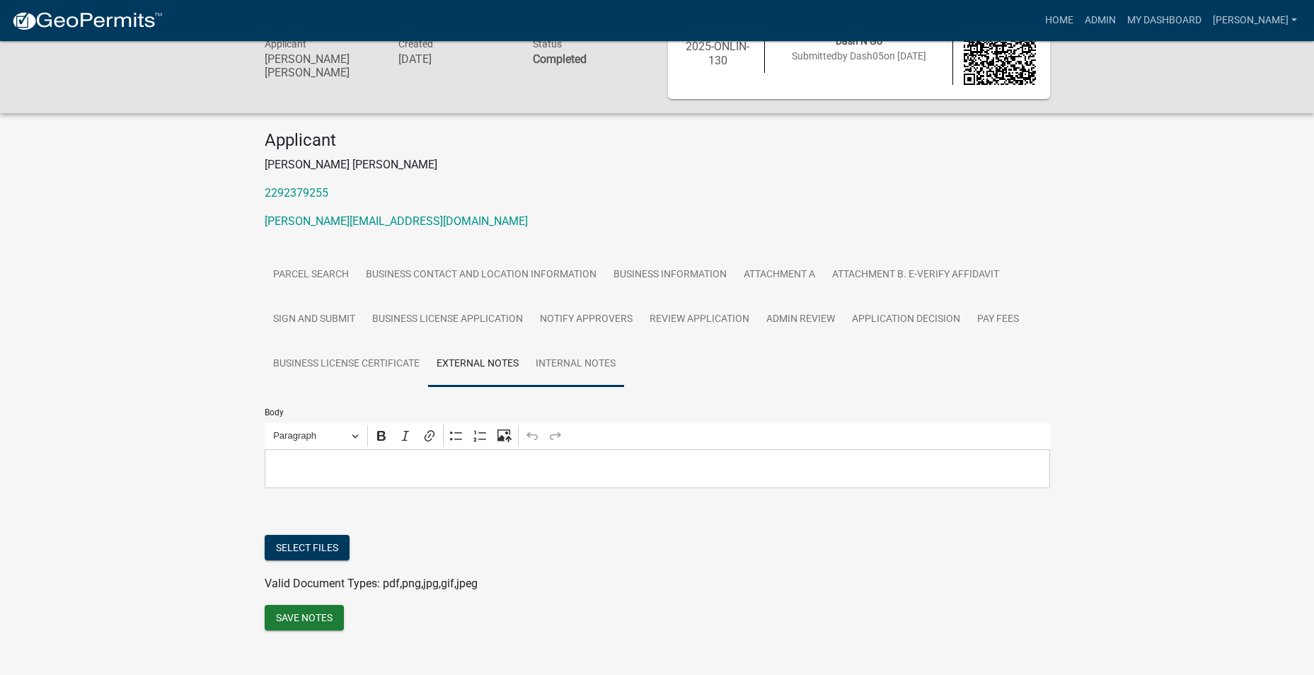
click at [560, 362] on link "Internal Notes" at bounding box center [575, 364] width 97 height 45
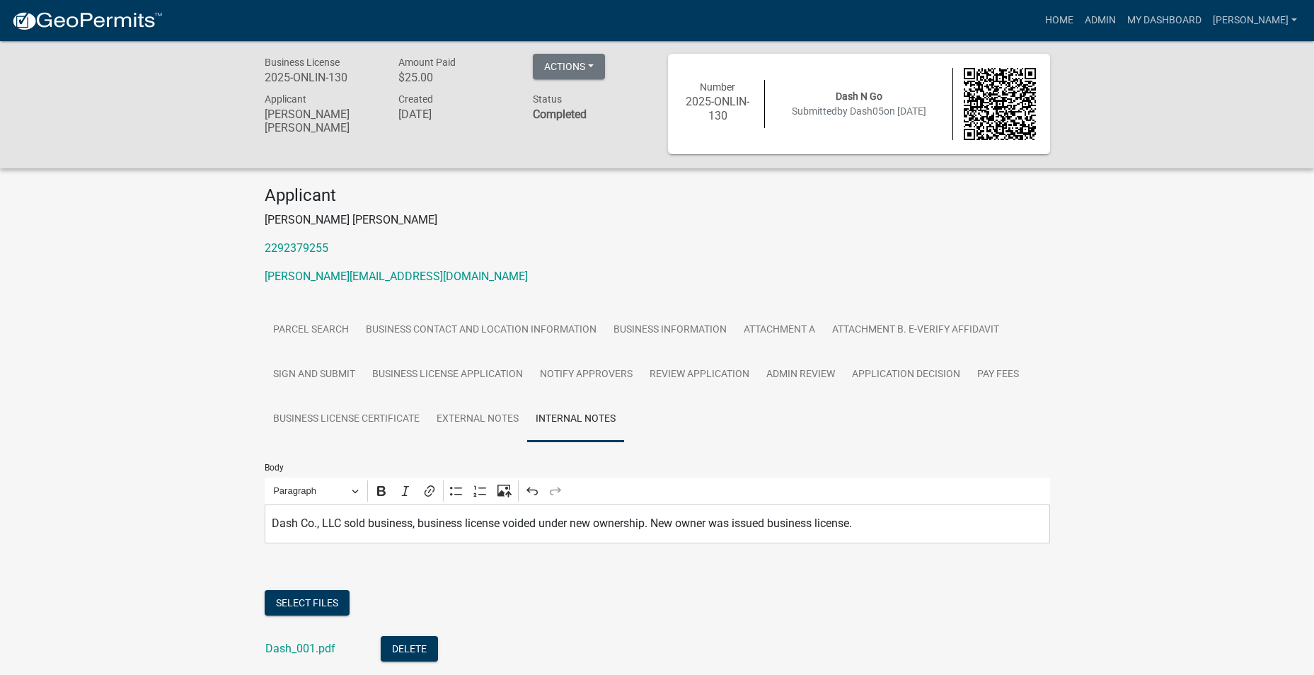
scroll to position [0, 0]
click at [1093, 285] on div "Business License 2025-ONLIN-130 Amount Paid $25.00 Actions View receipt Printer…" at bounding box center [657, 413] width 1314 height 744
click at [1097, 275] on div "Business License 2025-ONLIN-130 Amount Paid $25.00 Actions View receipt Printer…" at bounding box center [657, 413] width 1314 height 744
click at [1050, 236] on div "Applicant [PERSON_NAME] [PERSON_NAME] 2292379255 [PERSON_NAME][EMAIL_ADDRESS][D…" at bounding box center [657, 242] width 807 height 111
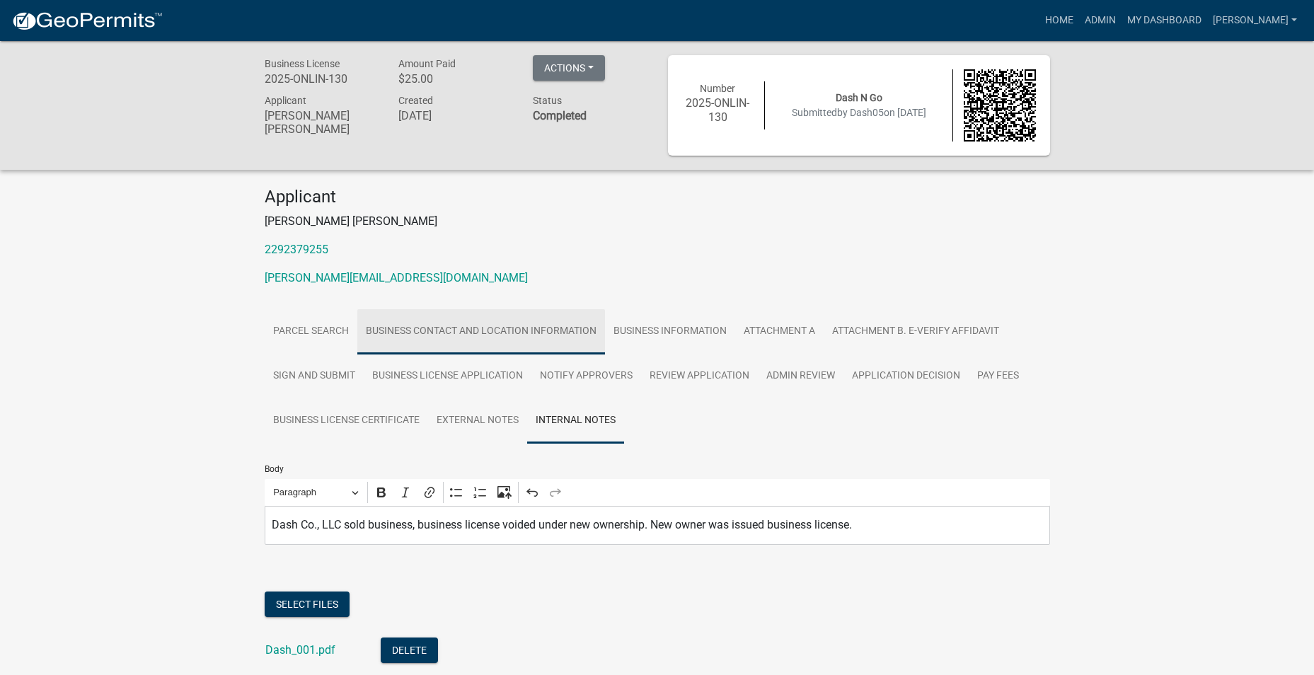
click at [457, 336] on link "Business Contact and Location Information" at bounding box center [481, 331] width 248 height 45
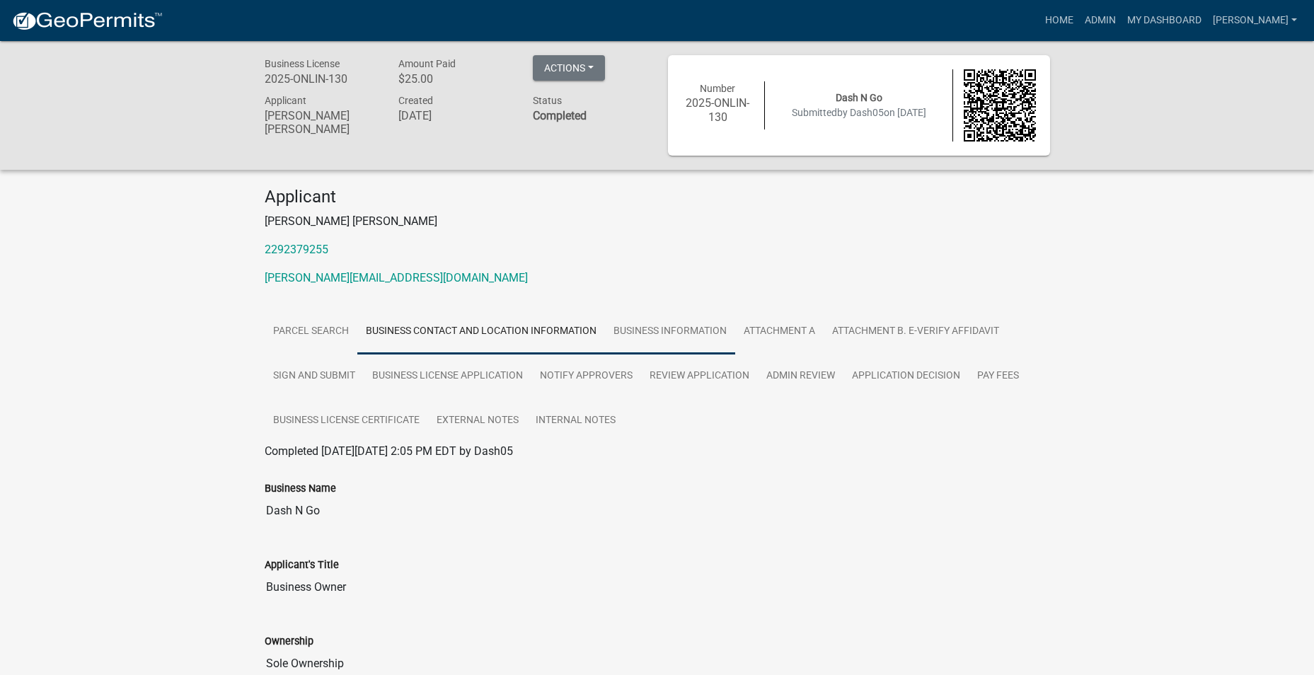
click at [662, 326] on link "Business Information" at bounding box center [670, 331] width 130 height 45
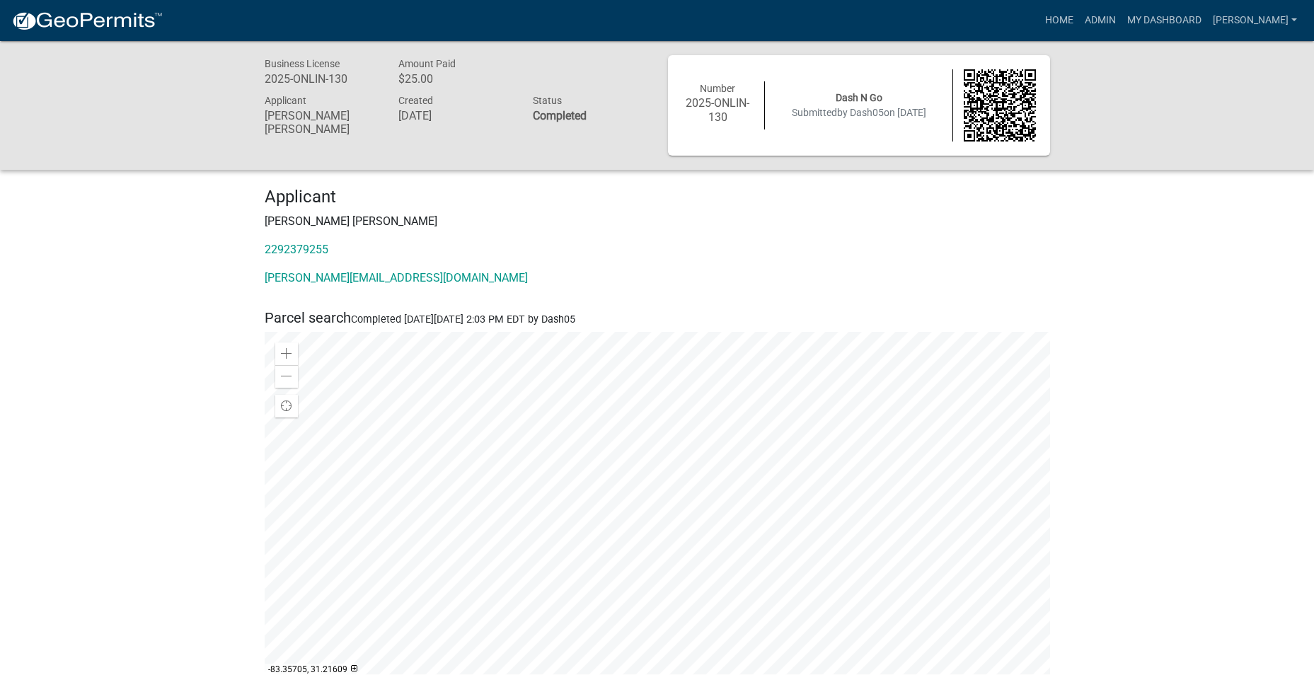
click at [746, 202] on h4 "Applicant" at bounding box center [657, 197] width 785 height 21
